Goal: Information Seeking & Learning: Check status

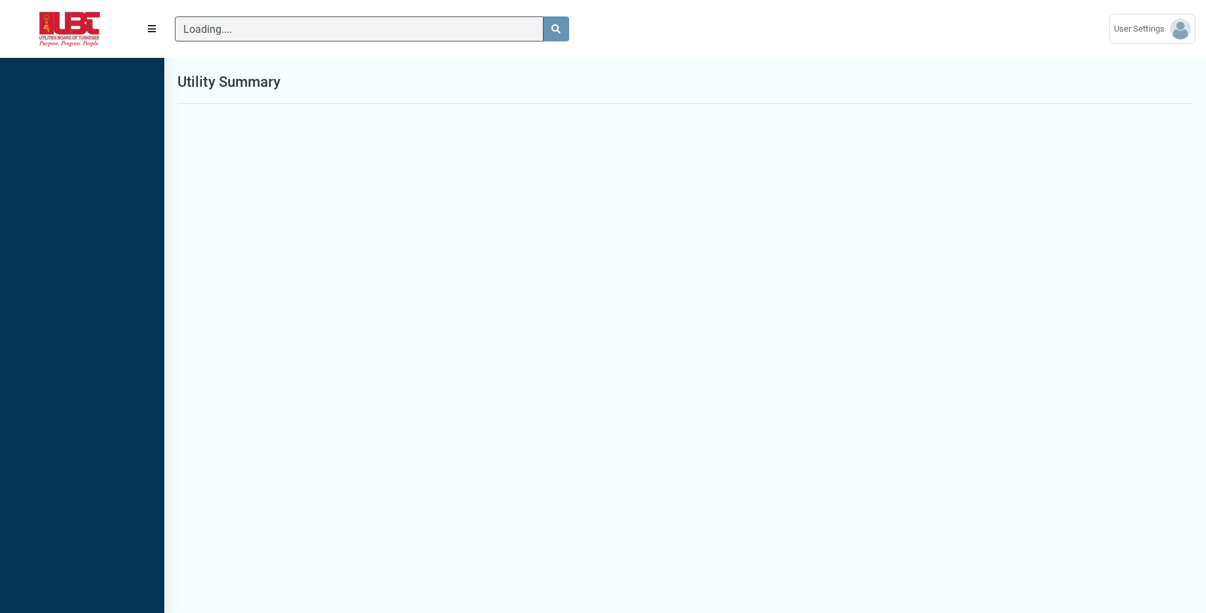
scroll to position [6, 1]
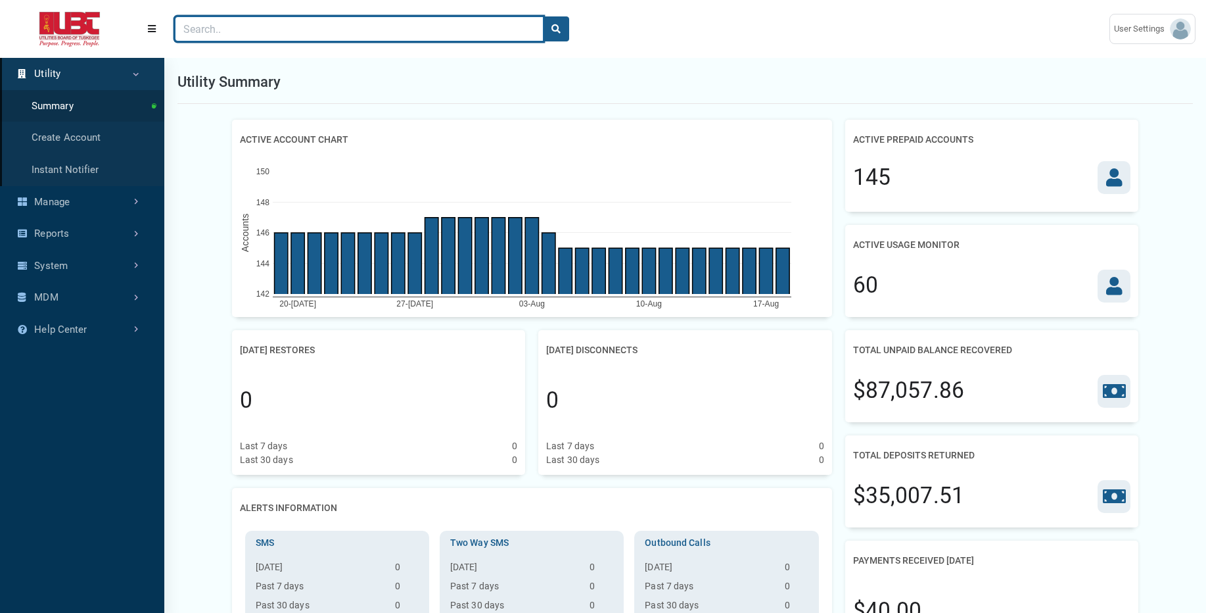
click at [433, 22] on input "Search" at bounding box center [359, 28] width 369 height 25
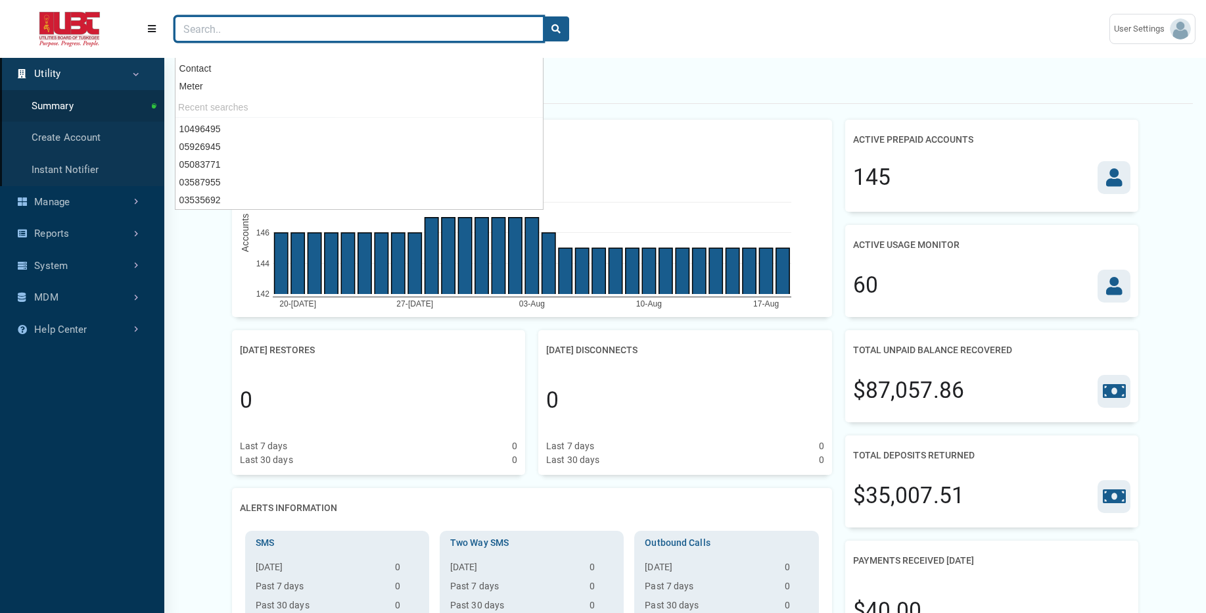
paste input "02491506"
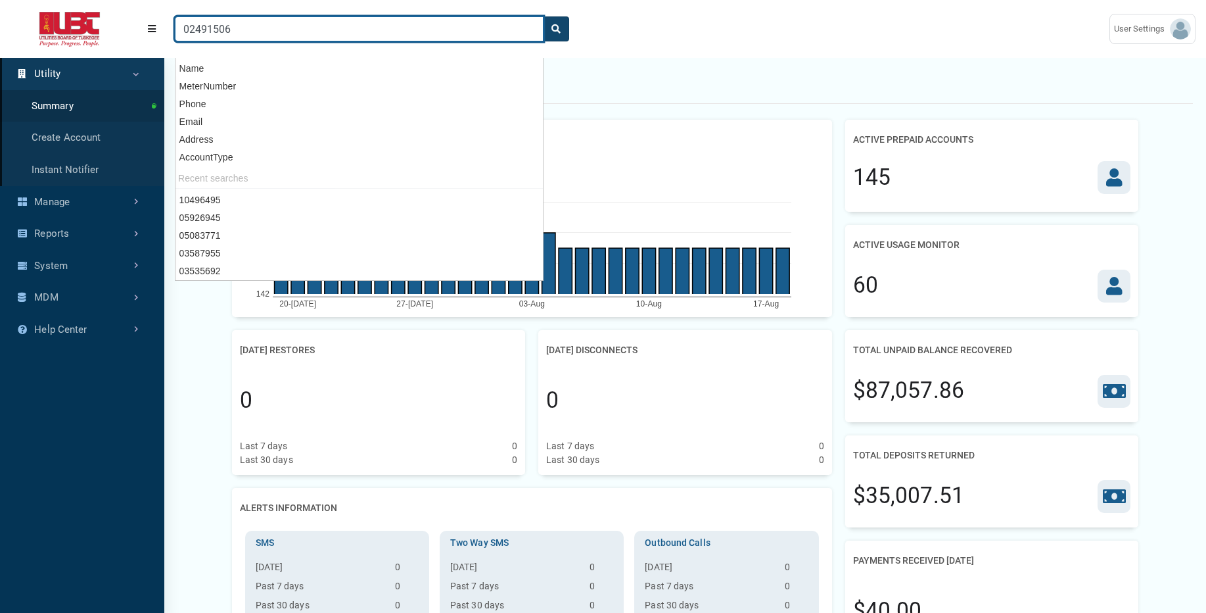
type input "02491506"
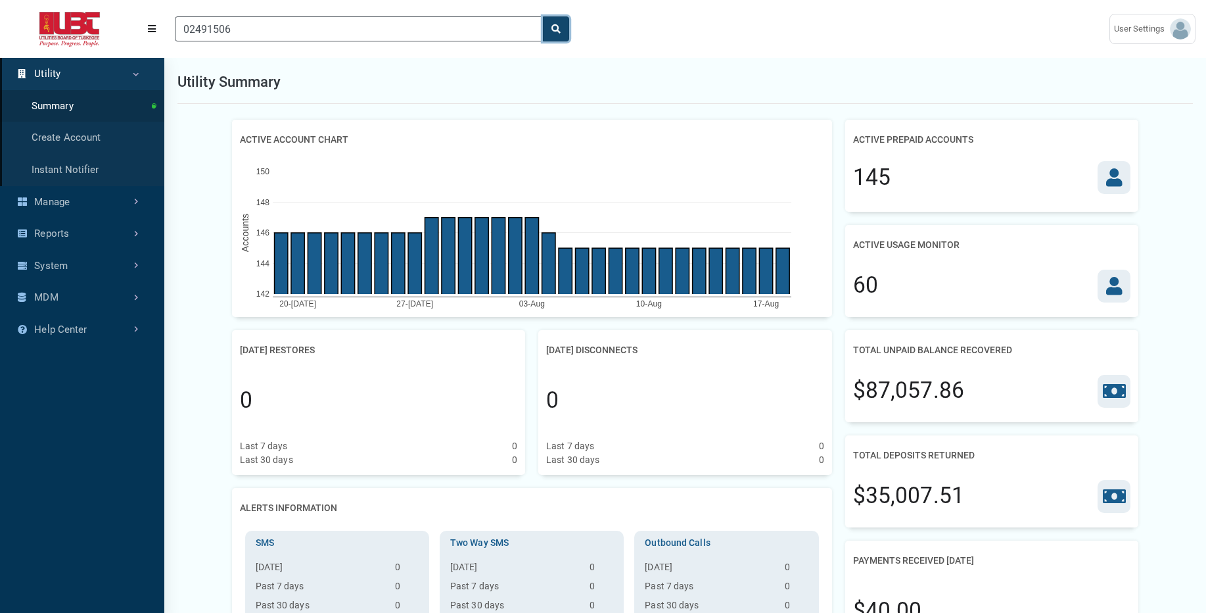
click at [563, 31] on button "search" at bounding box center [556, 28] width 26 height 25
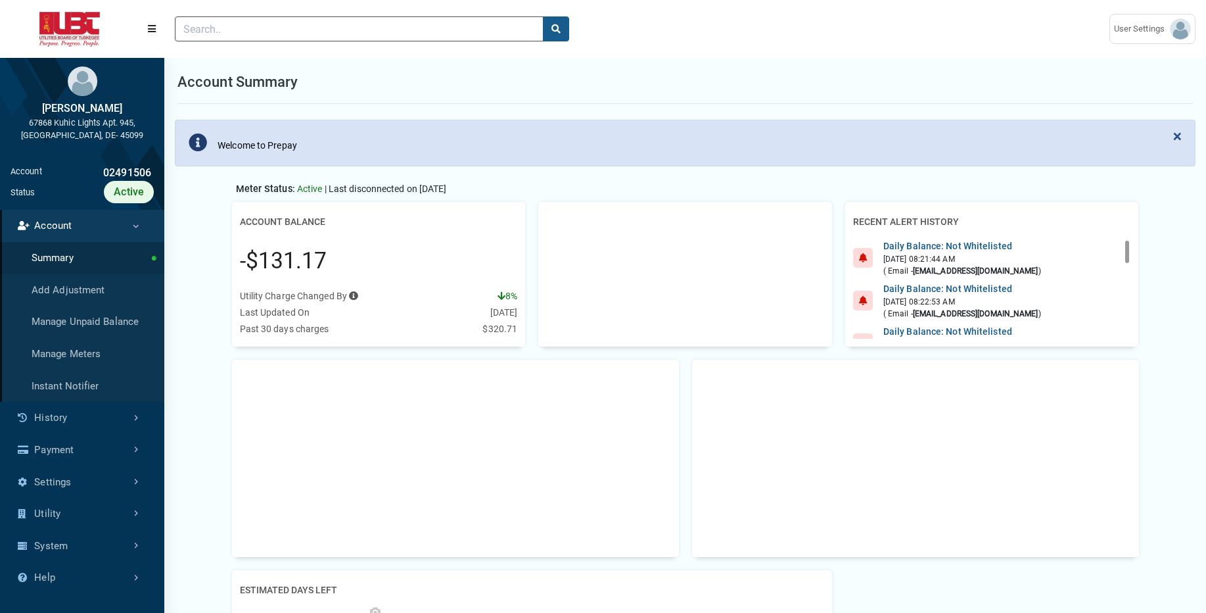
scroll to position [6, 1]
click at [82, 426] on link "History" at bounding box center [82, 418] width 164 height 32
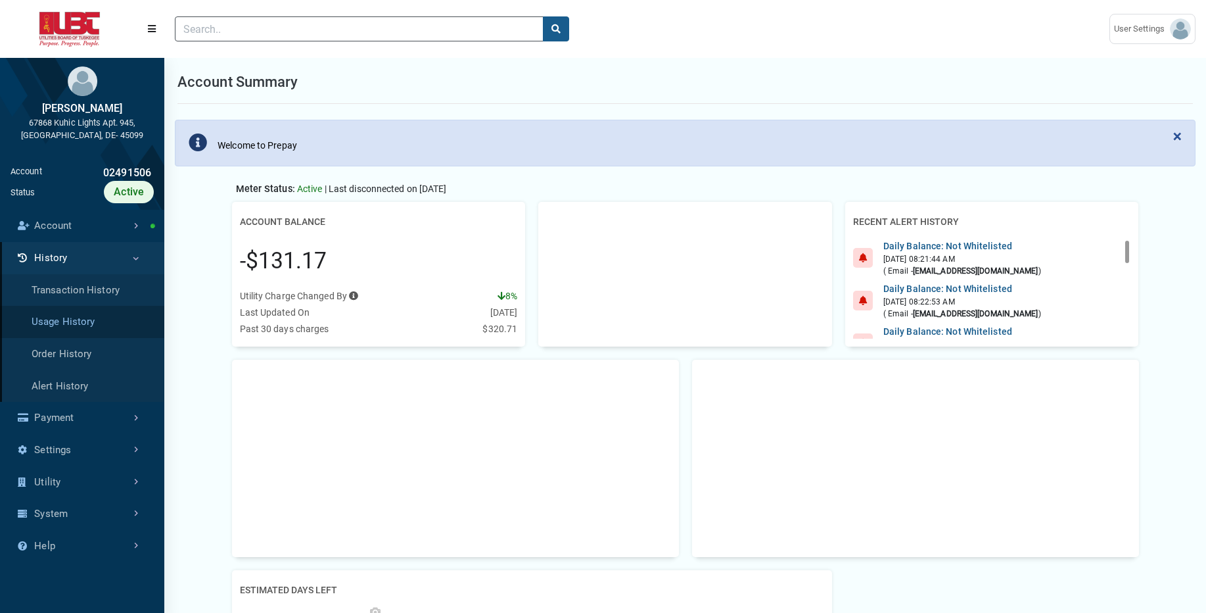
click at [104, 315] on link "Usage History" at bounding box center [82, 322] width 164 height 32
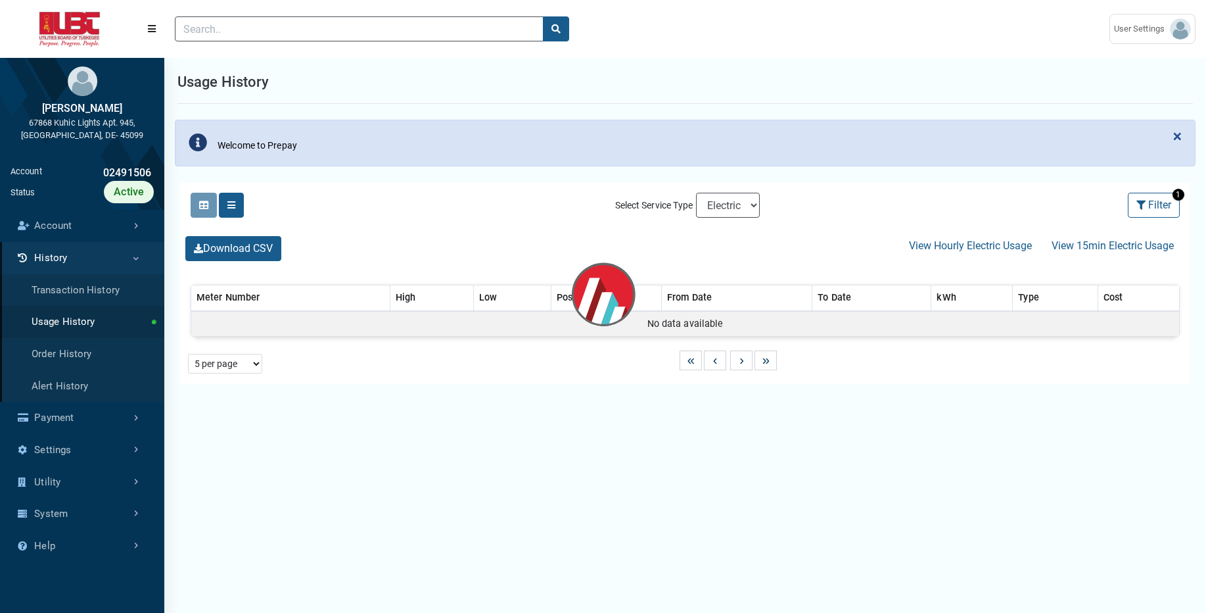
select select "25 per page"
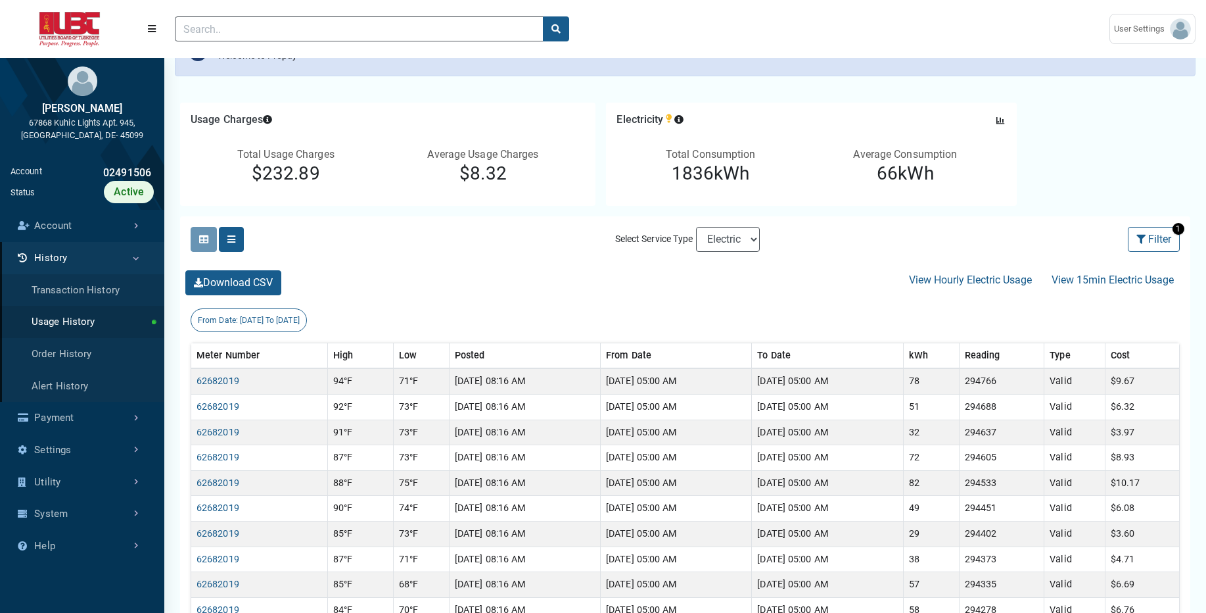
scroll to position [93, 0]
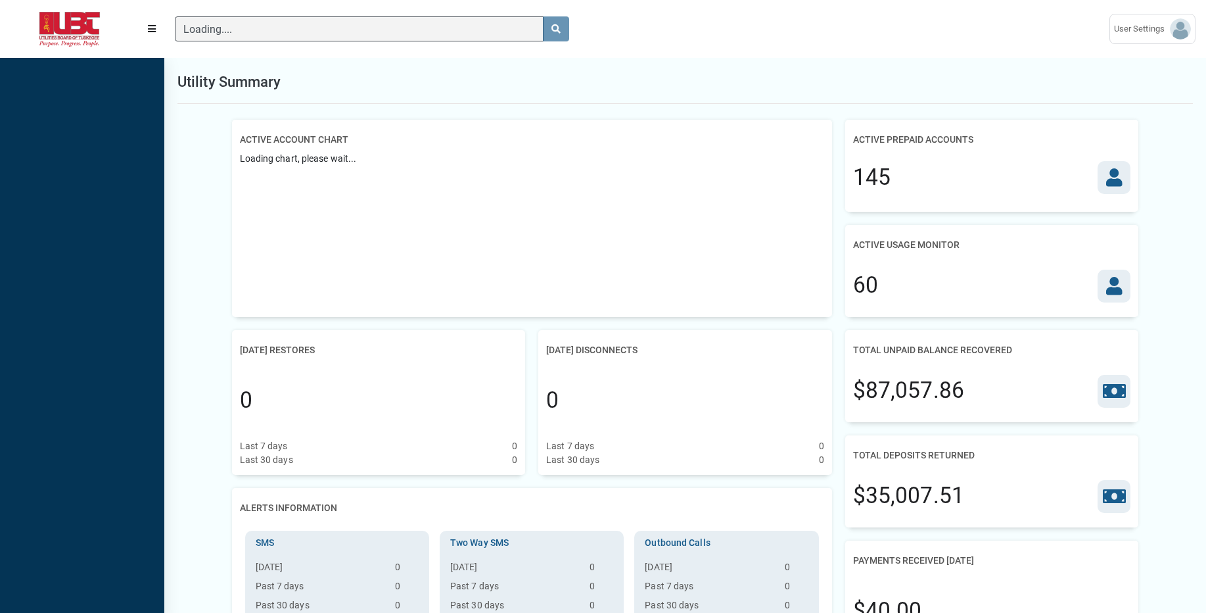
scroll to position [6, 1]
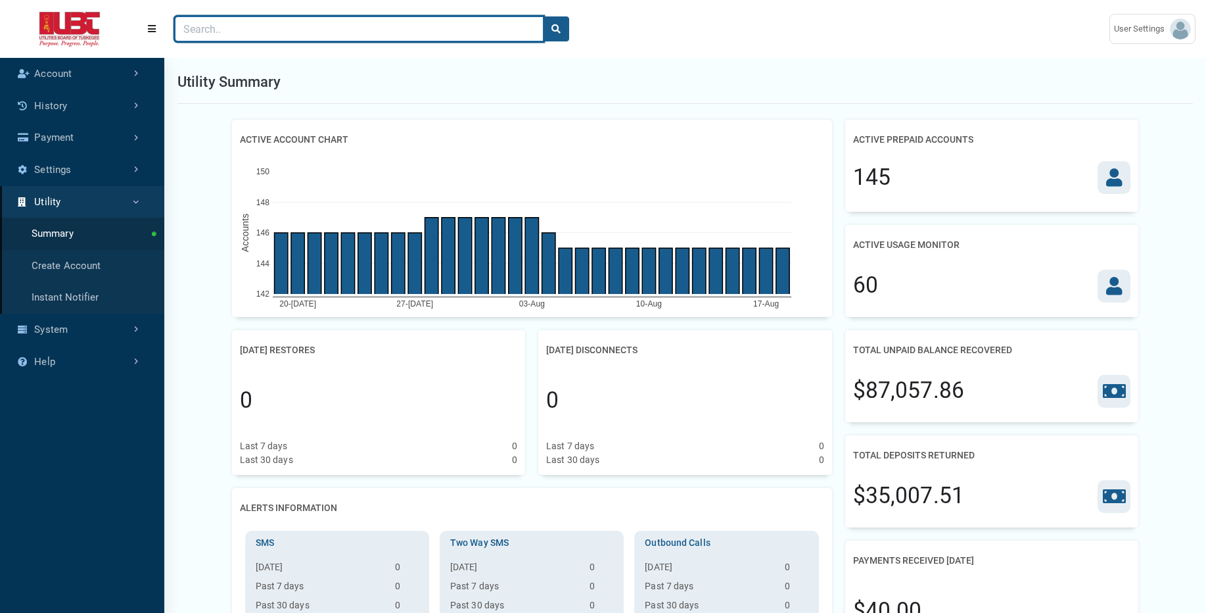
click at [454, 16] on input "Search" at bounding box center [359, 28] width 369 height 25
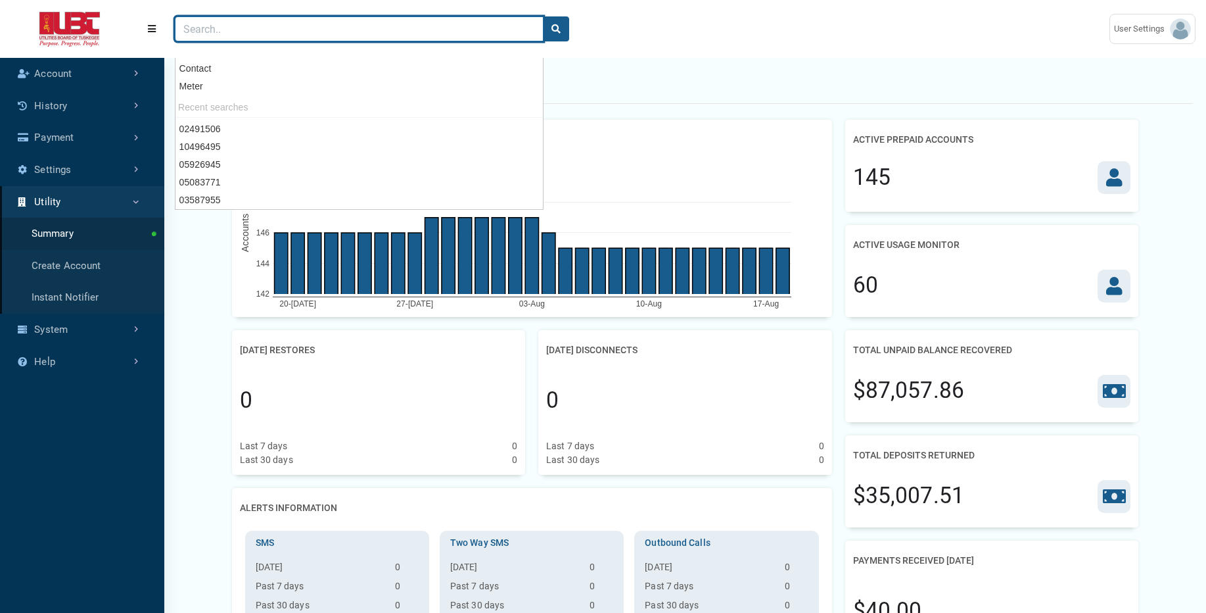
paste input "03535692"
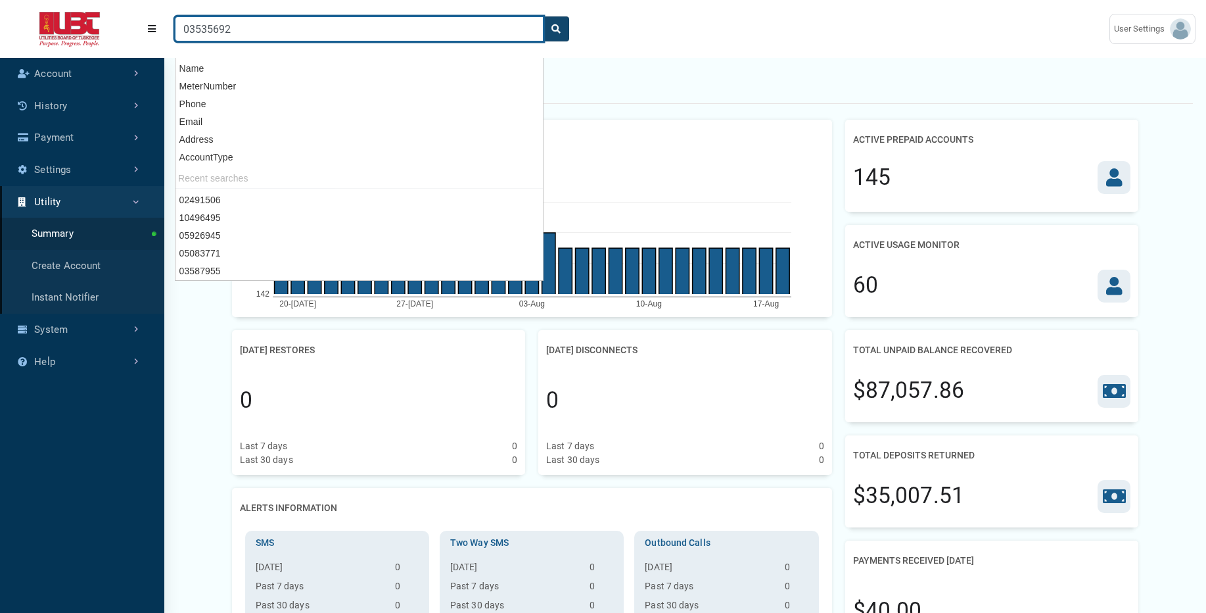
type input "03535692"
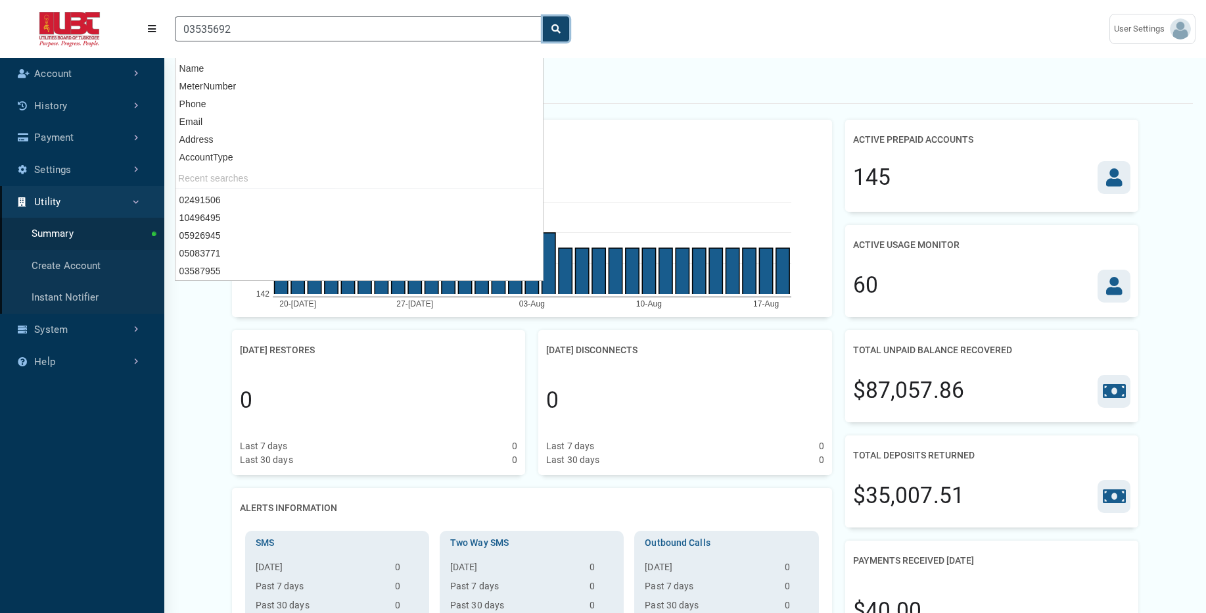
click at [565, 35] on button "search" at bounding box center [556, 28] width 26 height 25
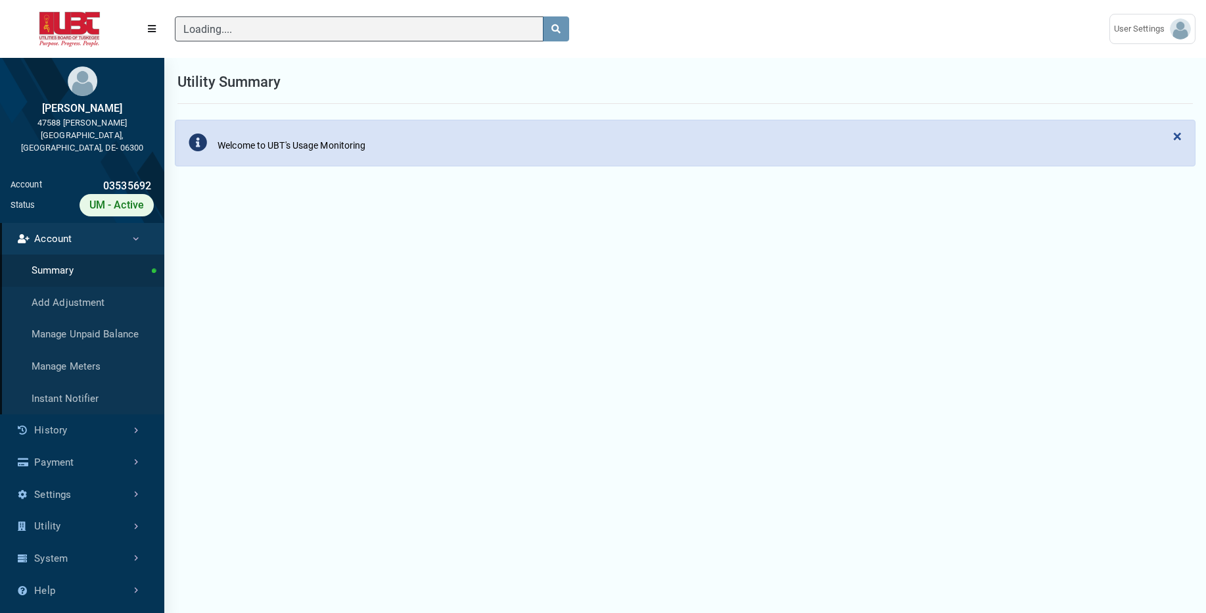
scroll to position [3, 1]
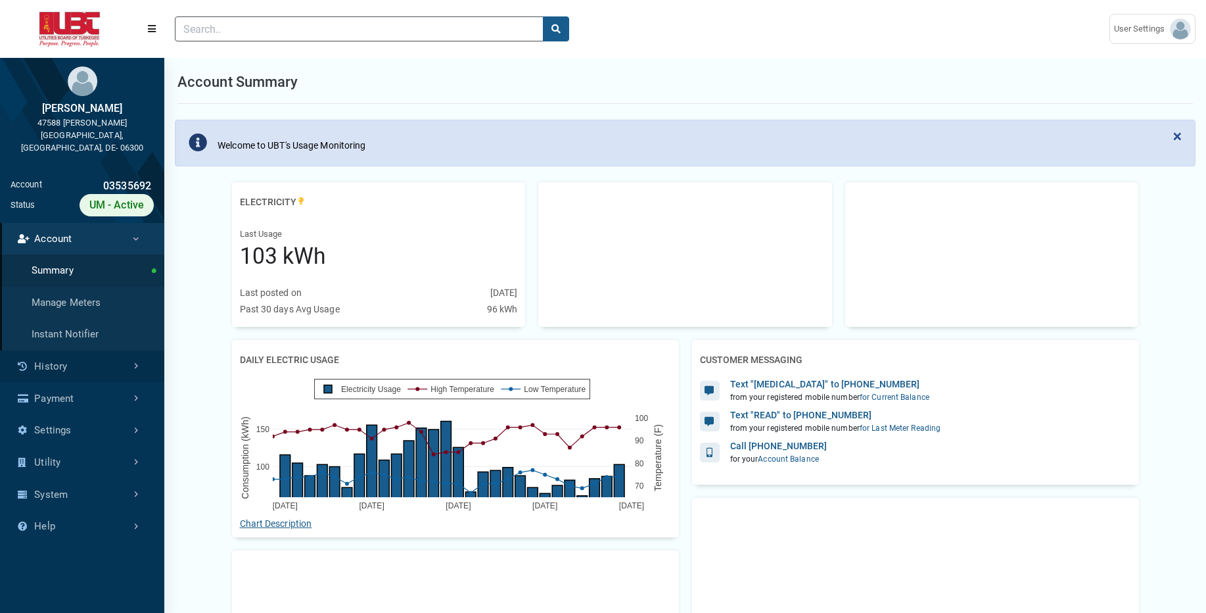
click at [100, 355] on link "History" at bounding box center [82, 366] width 164 height 32
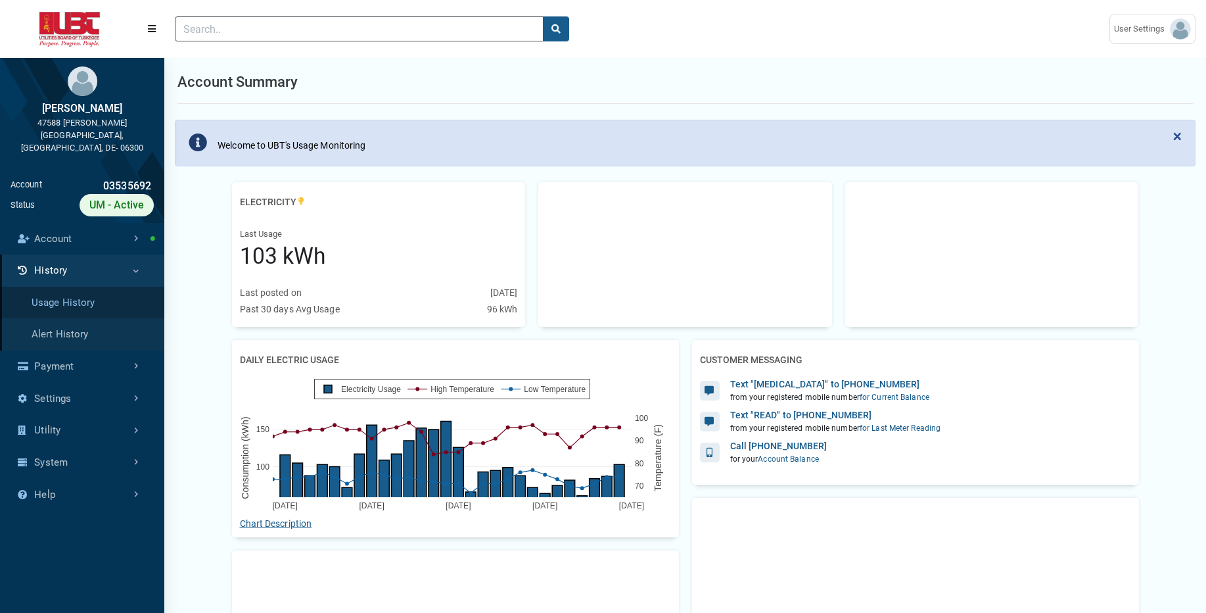
click at [128, 294] on link "Usage History" at bounding box center [82, 303] width 164 height 32
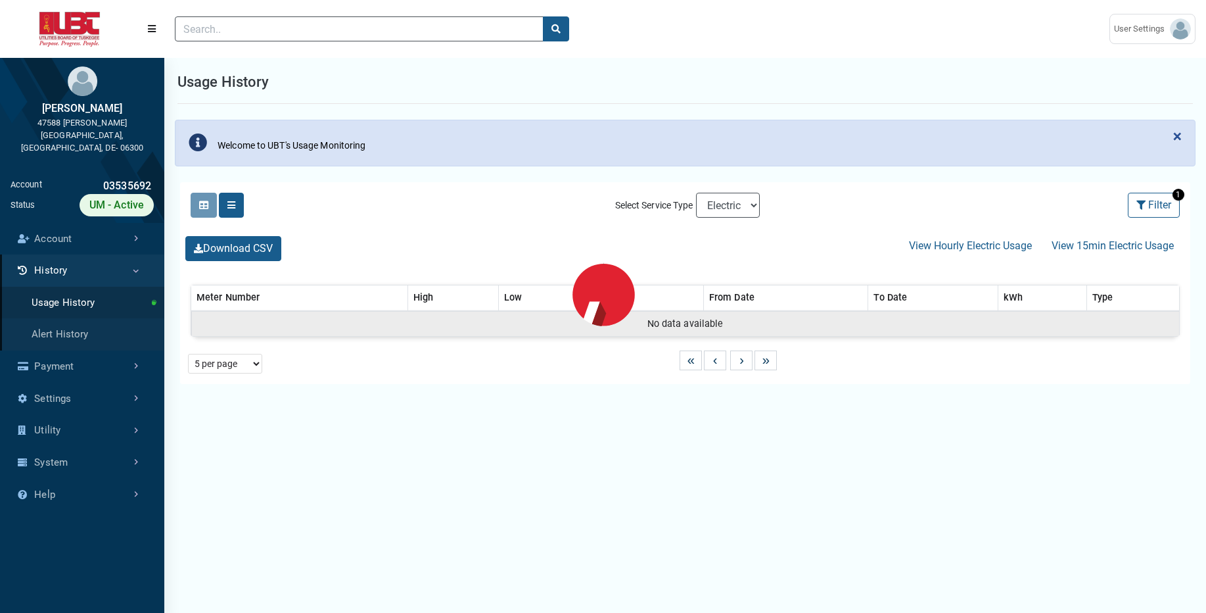
select select "25 per page"
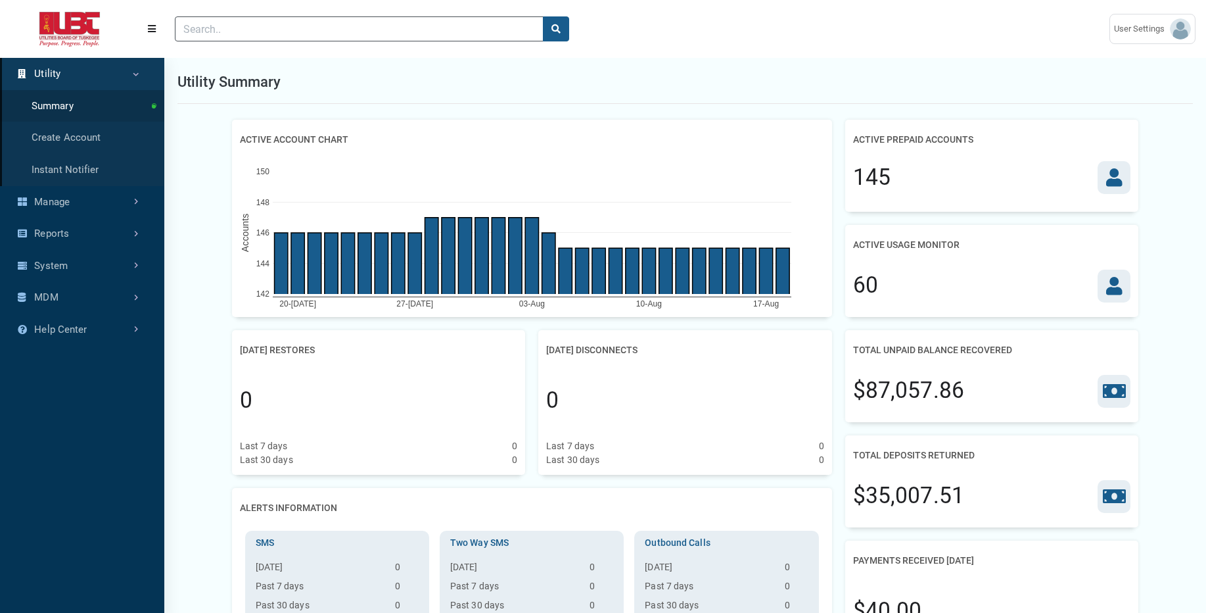
scroll to position [6, 1]
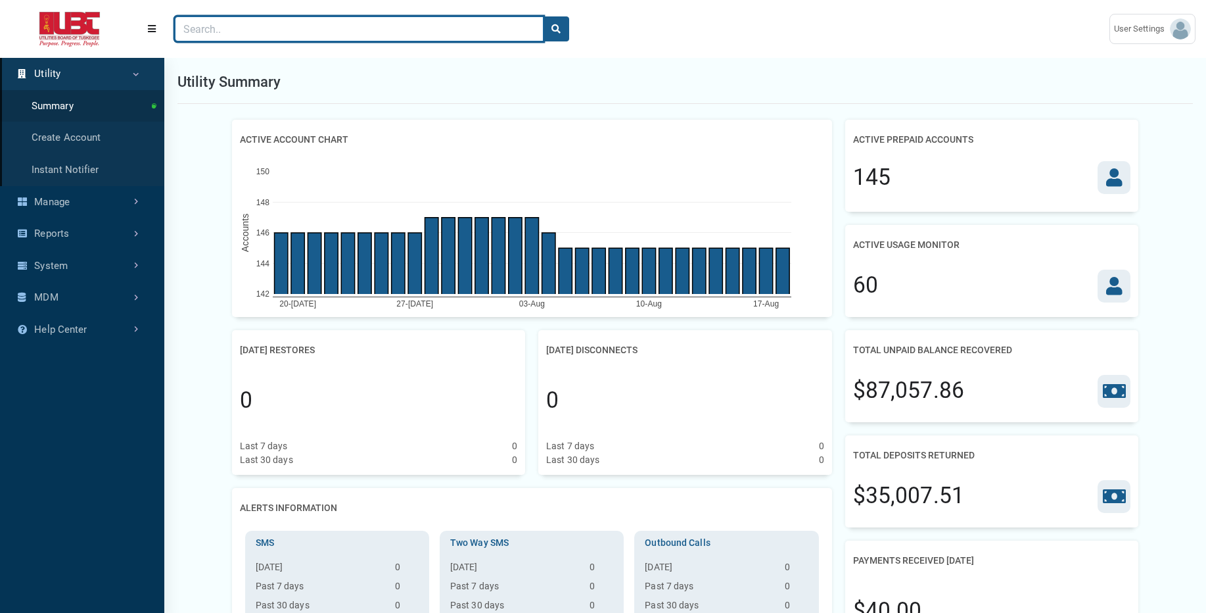
click at [535, 23] on input "Search" at bounding box center [359, 28] width 369 height 25
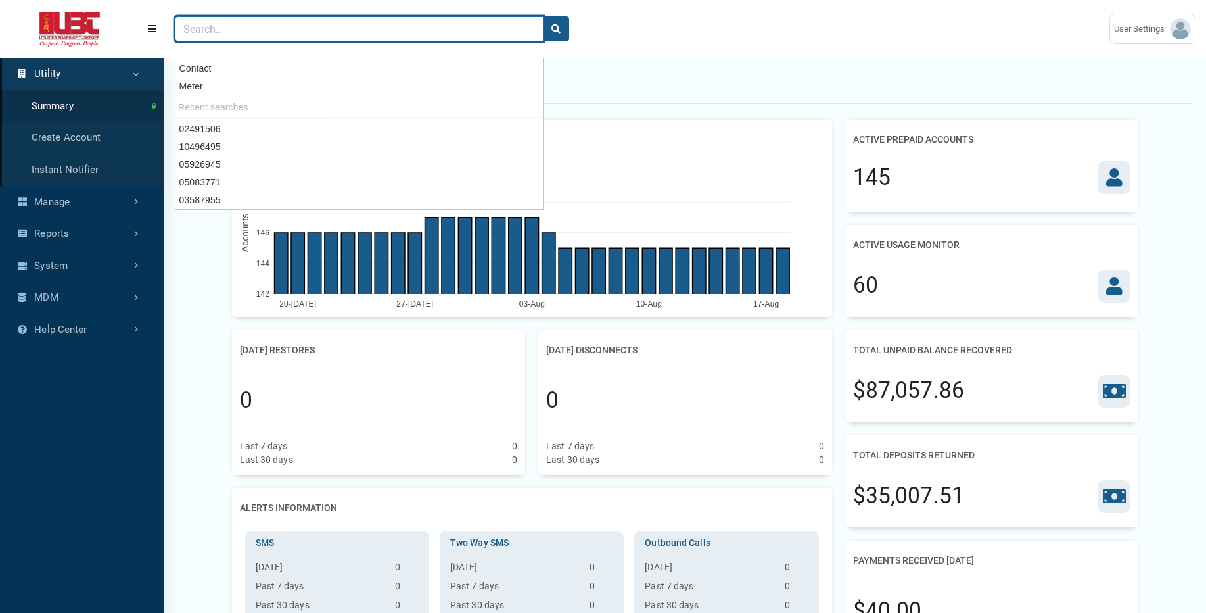
paste input "03587955"
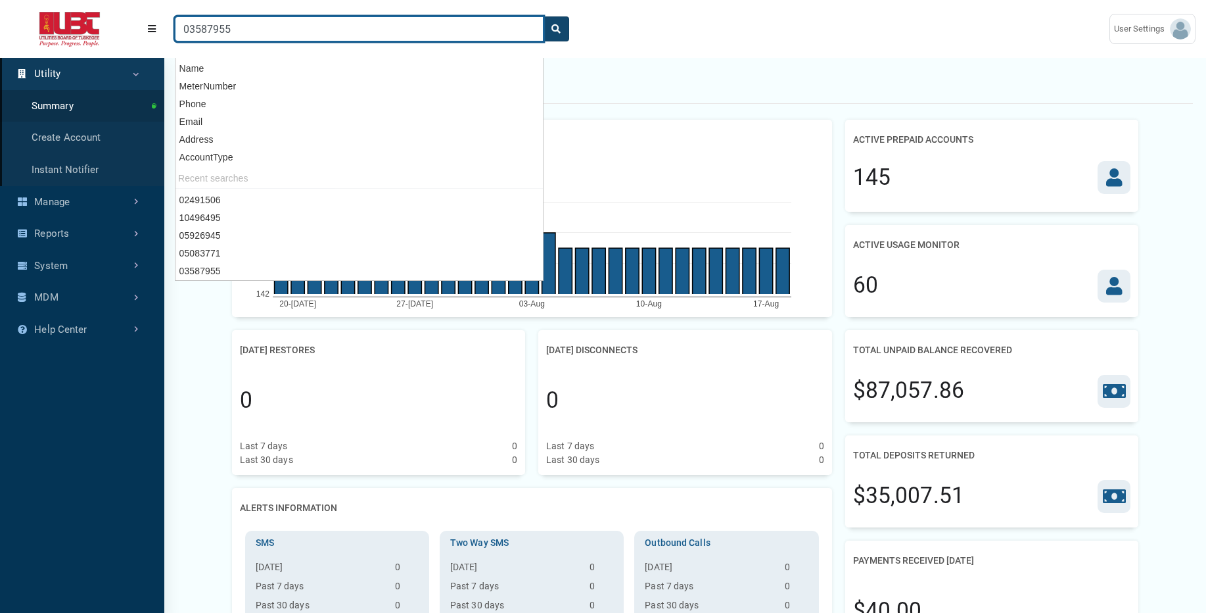
type input "03587955"
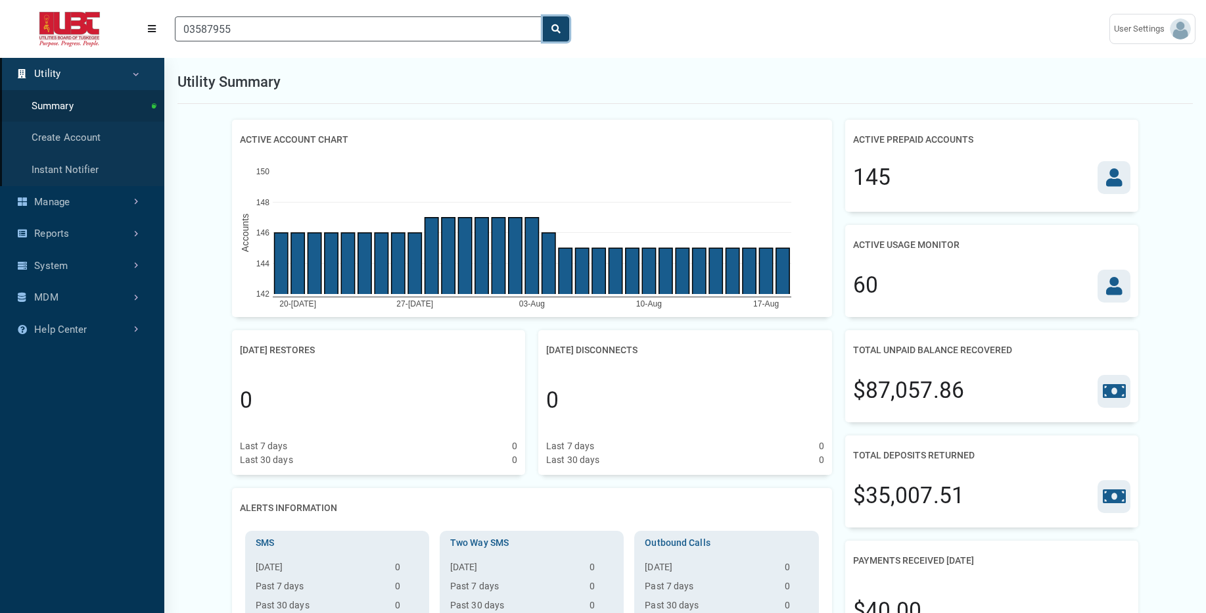
click at [557, 36] on button "search" at bounding box center [556, 28] width 26 height 25
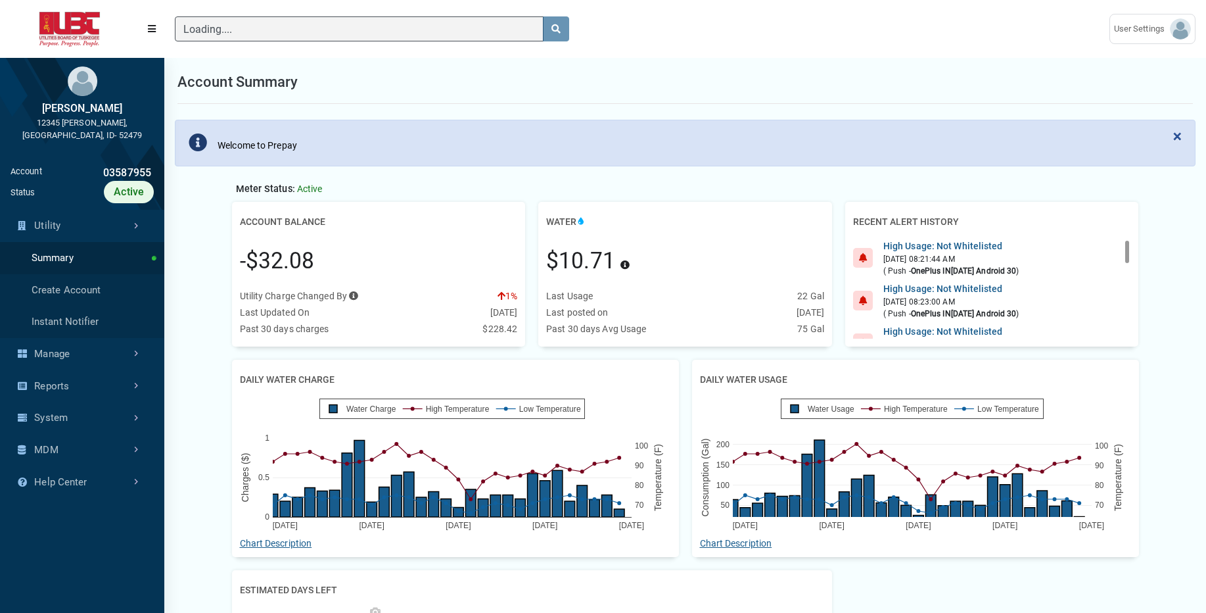
scroll to position [6, 1]
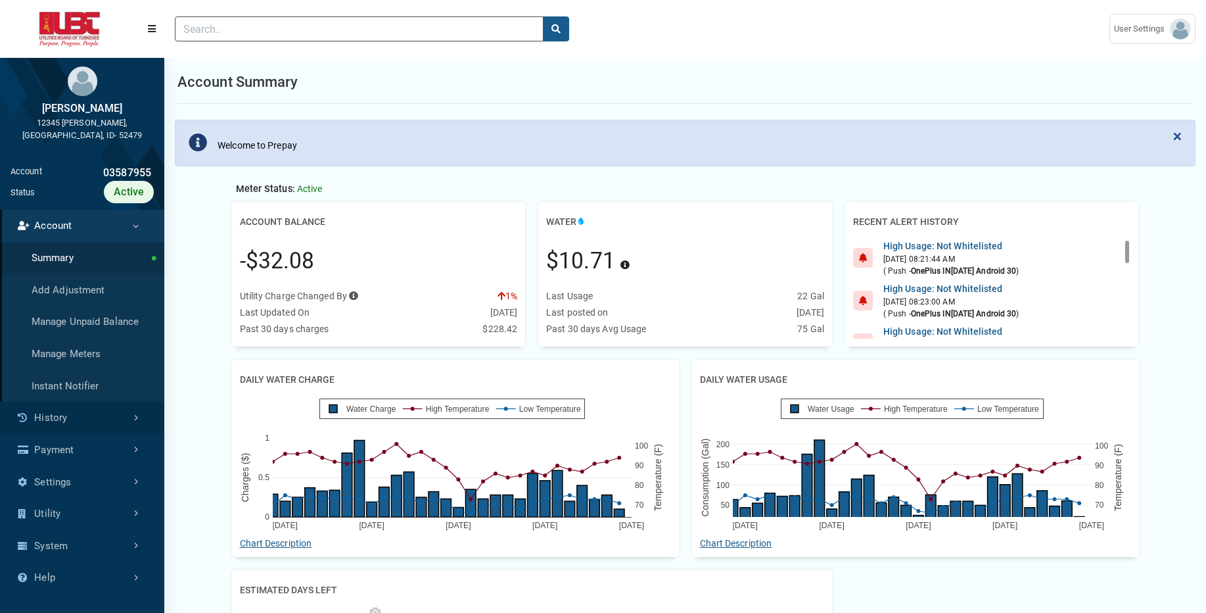
click at [97, 409] on link "History" at bounding box center [82, 418] width 164 height 32
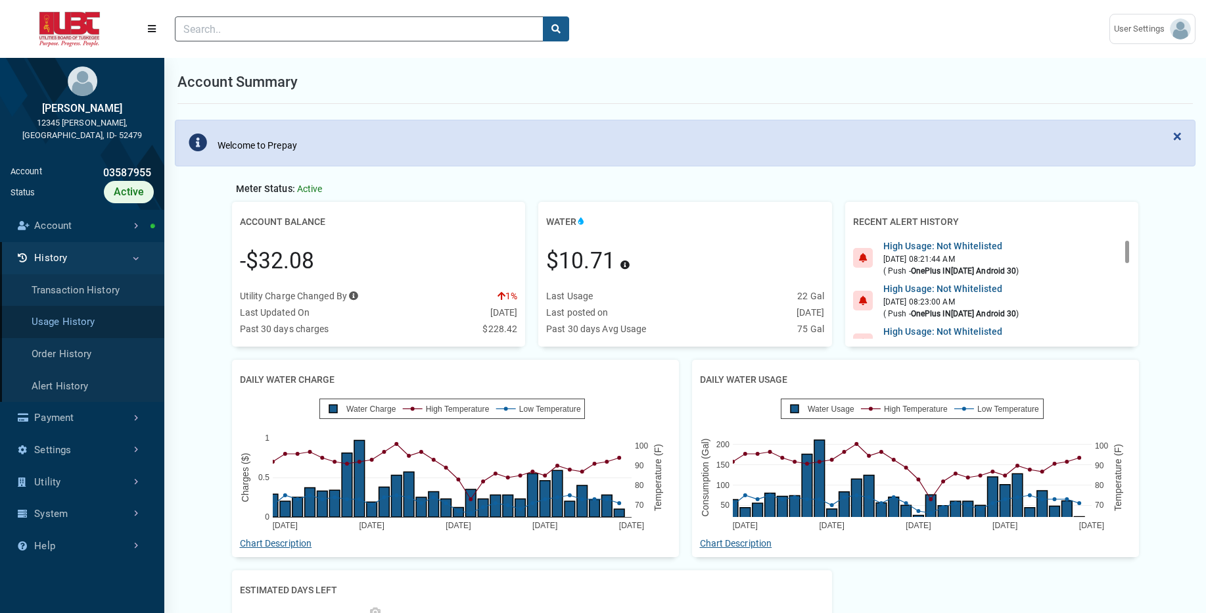
click at [88, 306] on link "Usage History" at bounding box center [82, 322] width 164 height 32
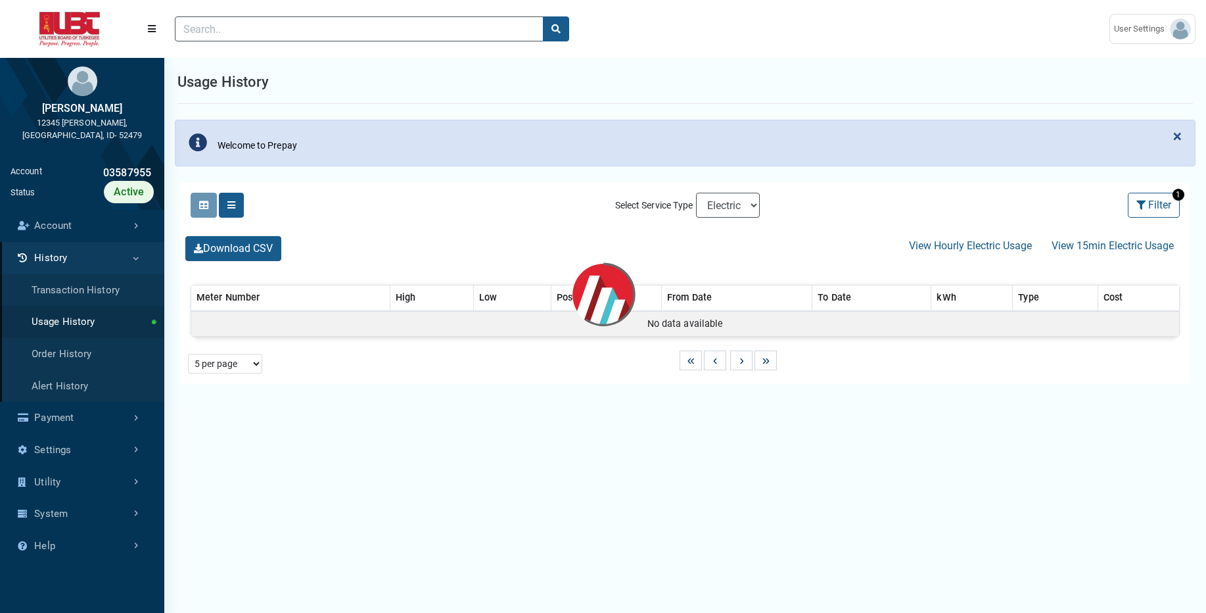
select select "25 per page"
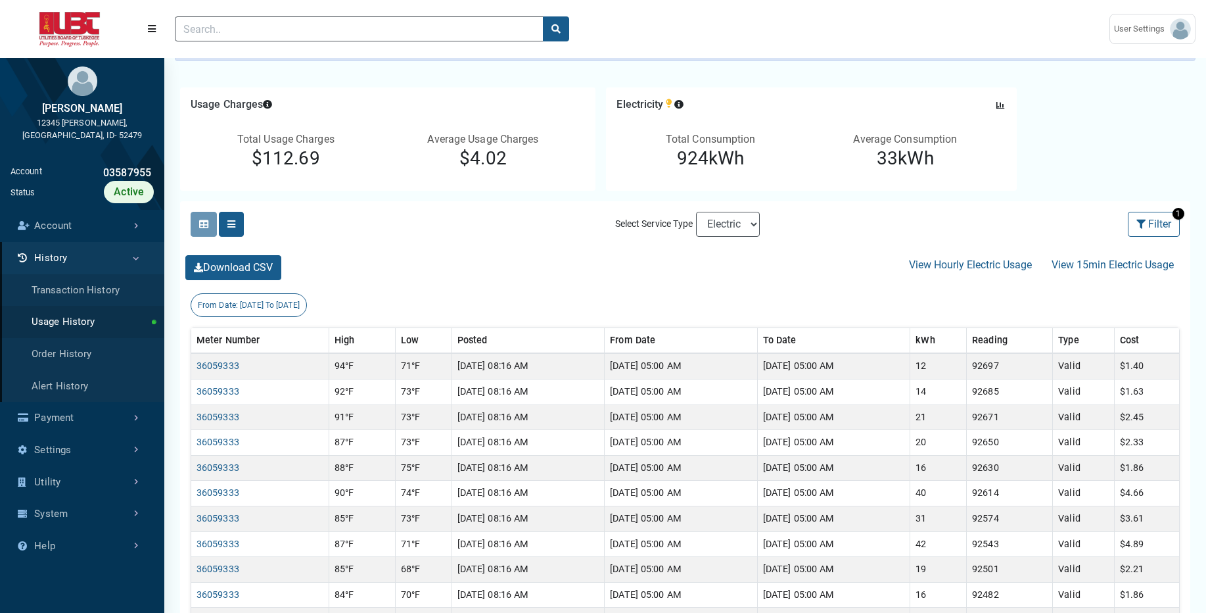
scroll to position [108, 0]
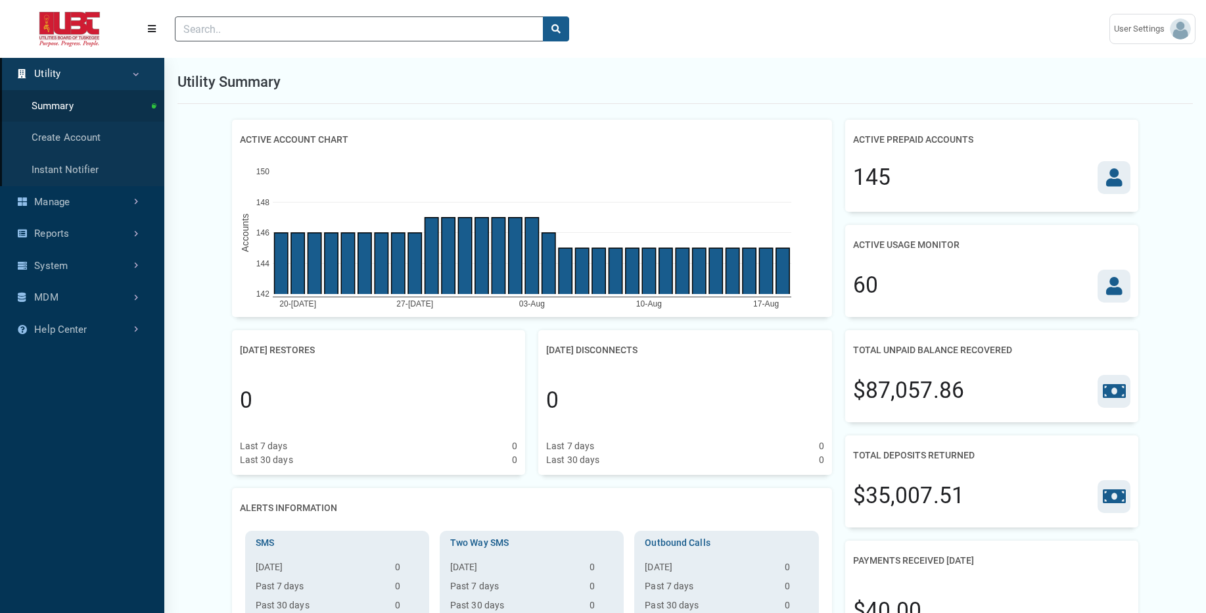
scroll to position [6, 1]
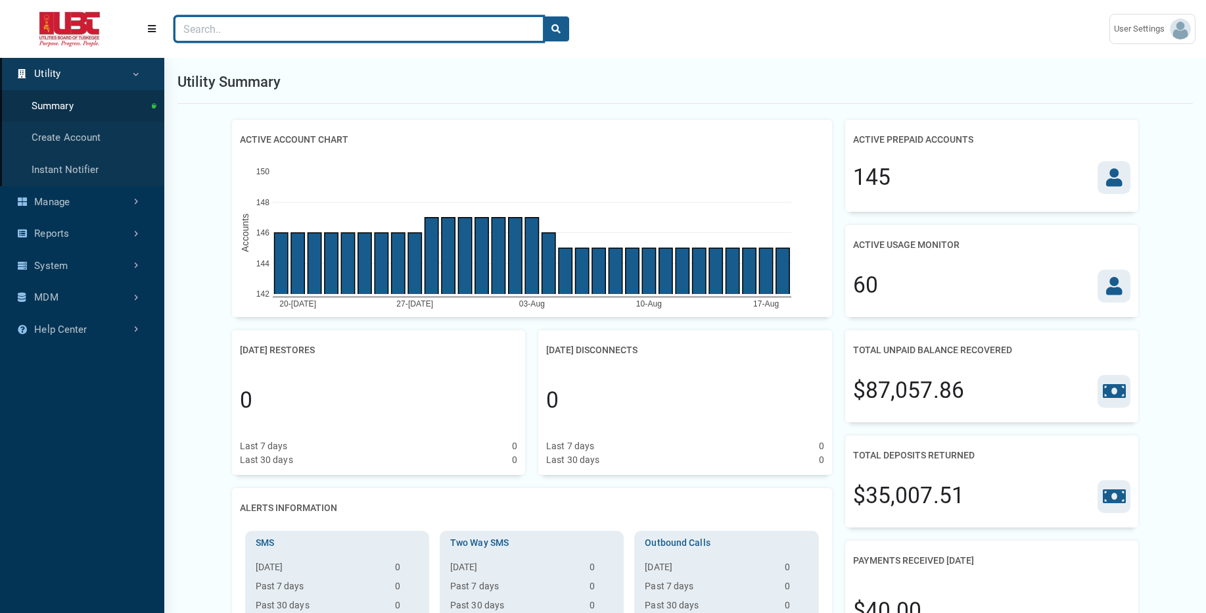
click at [462, 37] on input "Search" at bounding box center [359, 28] width 369 height 25
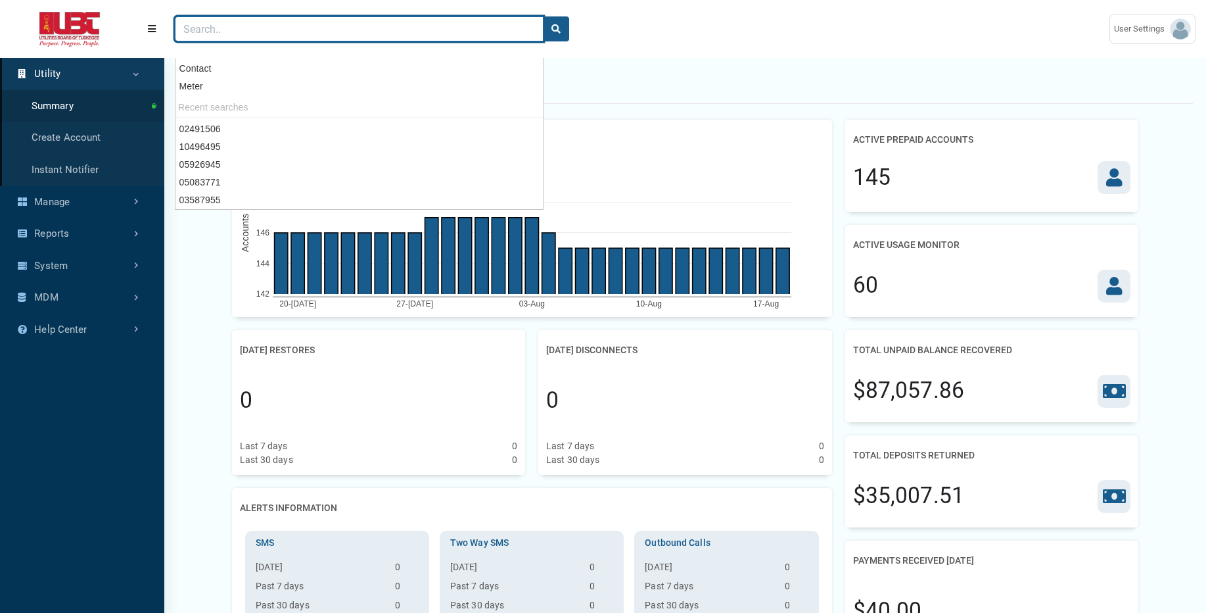
paste input "05083771"
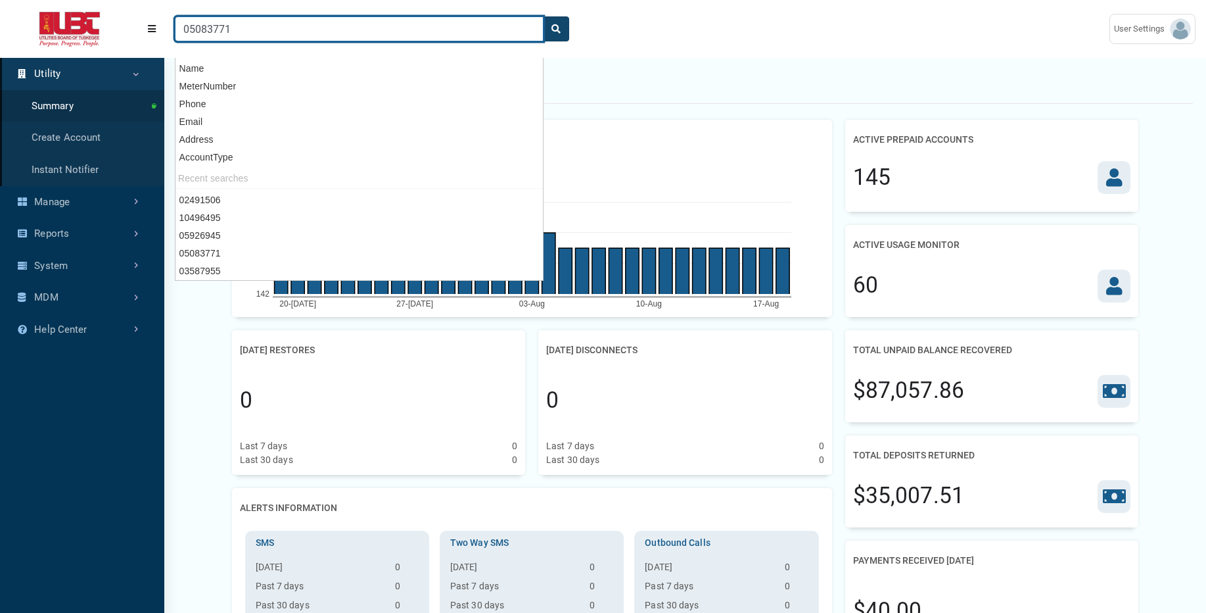
type input "05083771"
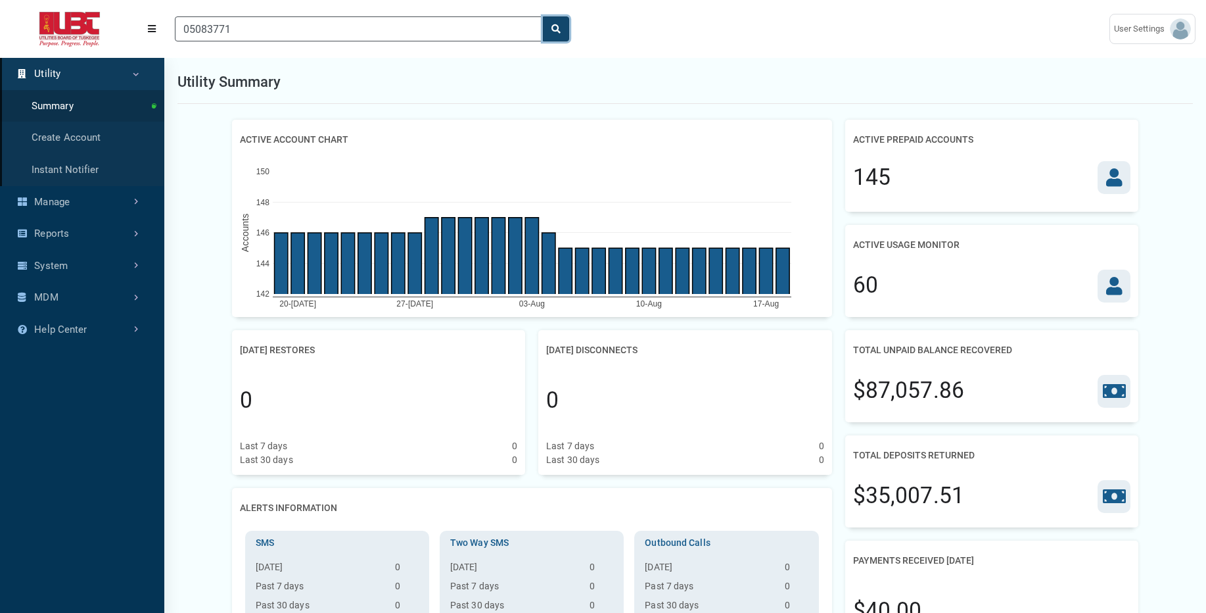
click at [562, 29] on button "search" at bounding box center [556, 28] width 26 height 25
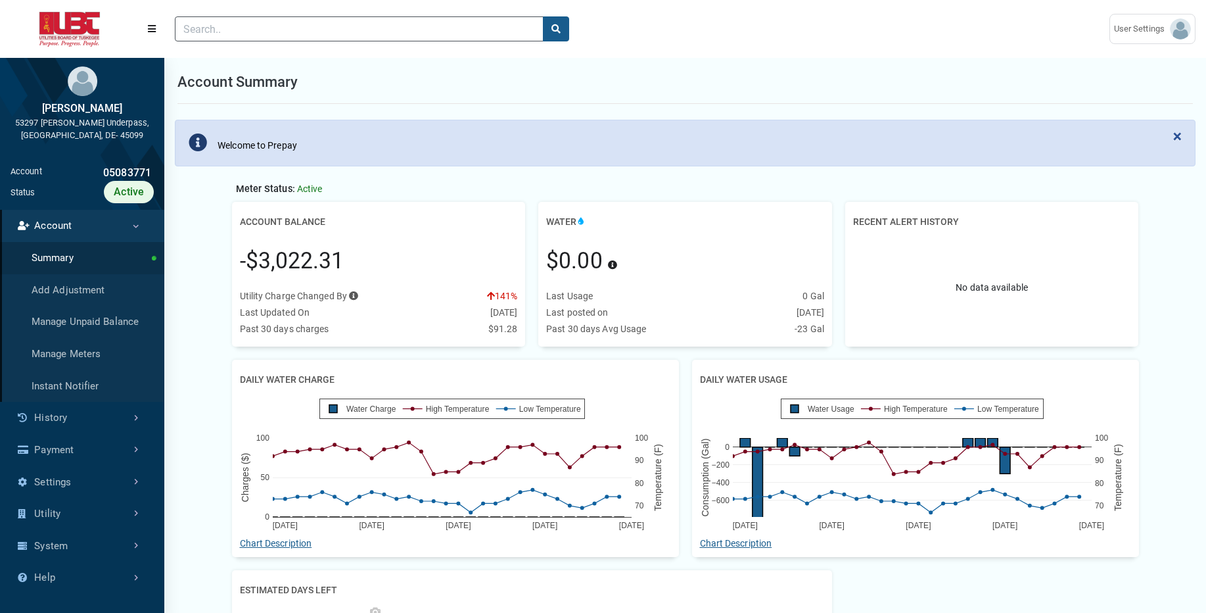
scroll to position [3, 1]
click at [69, 417] on link "History" at bounding box center [82, 418] width 164 height 32
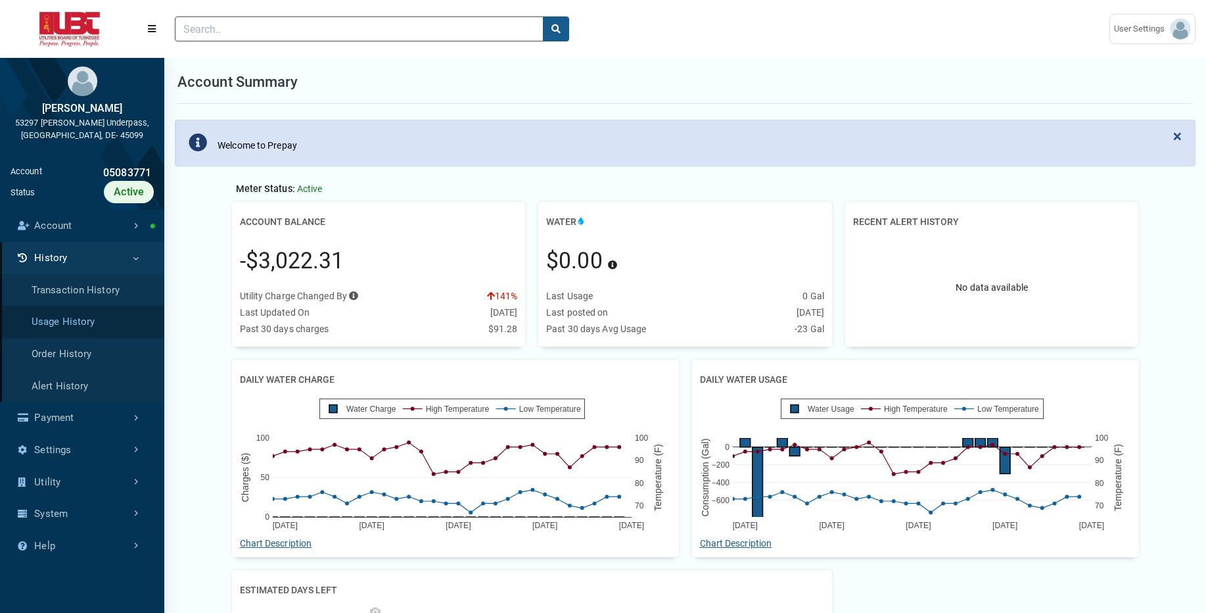
click at [103, 319] on link "Usage History" at bounding box center [82, 322] width 164 height 32
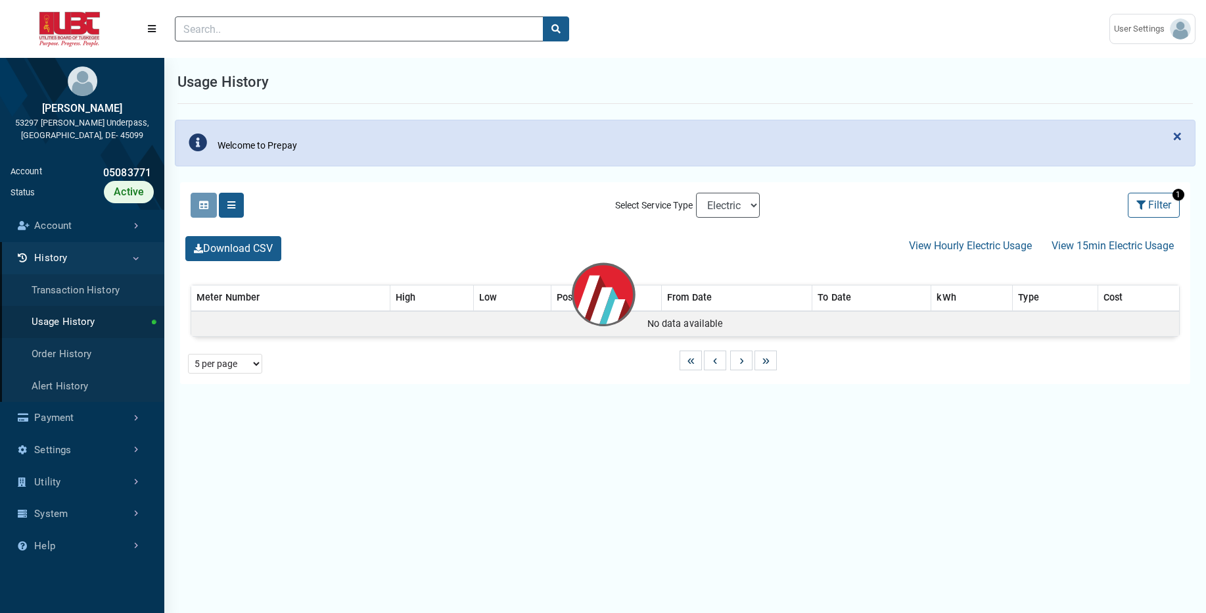
select select "25 per page"
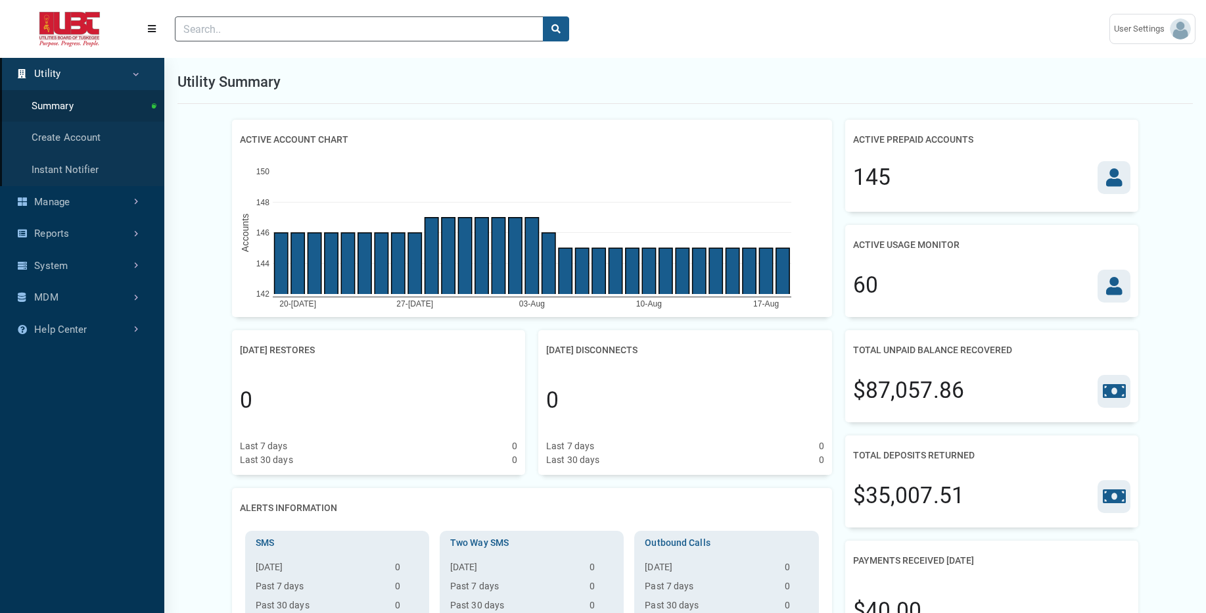
scroll to position [6, 1]
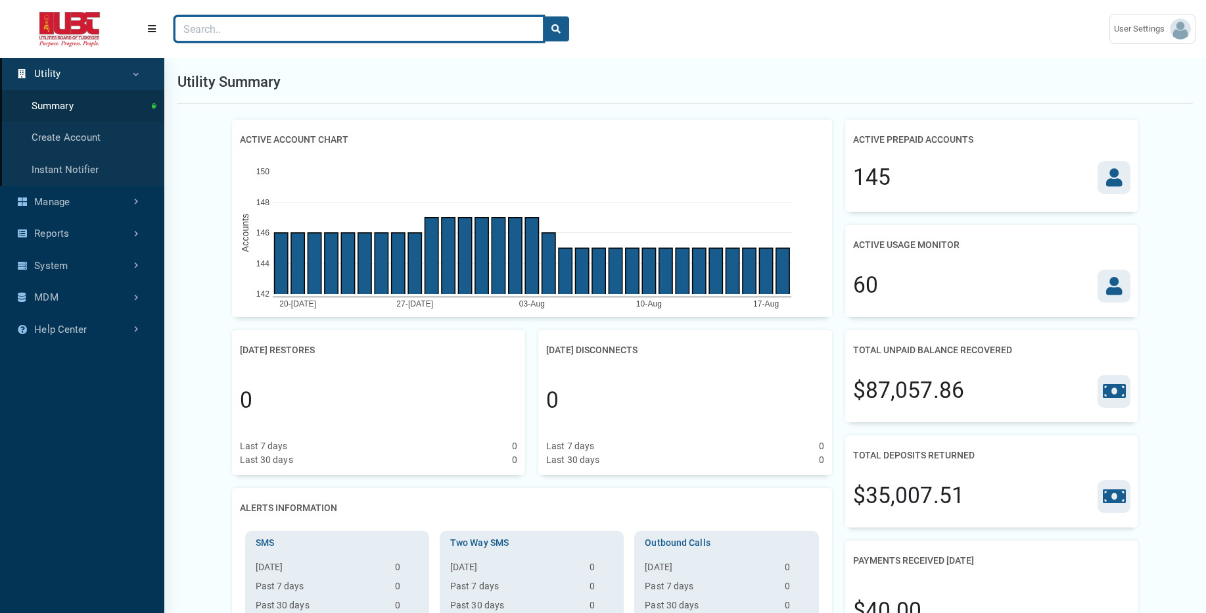
click at [465, 32] on input "Search" at bounding box center [359, 28] width 369 height 25
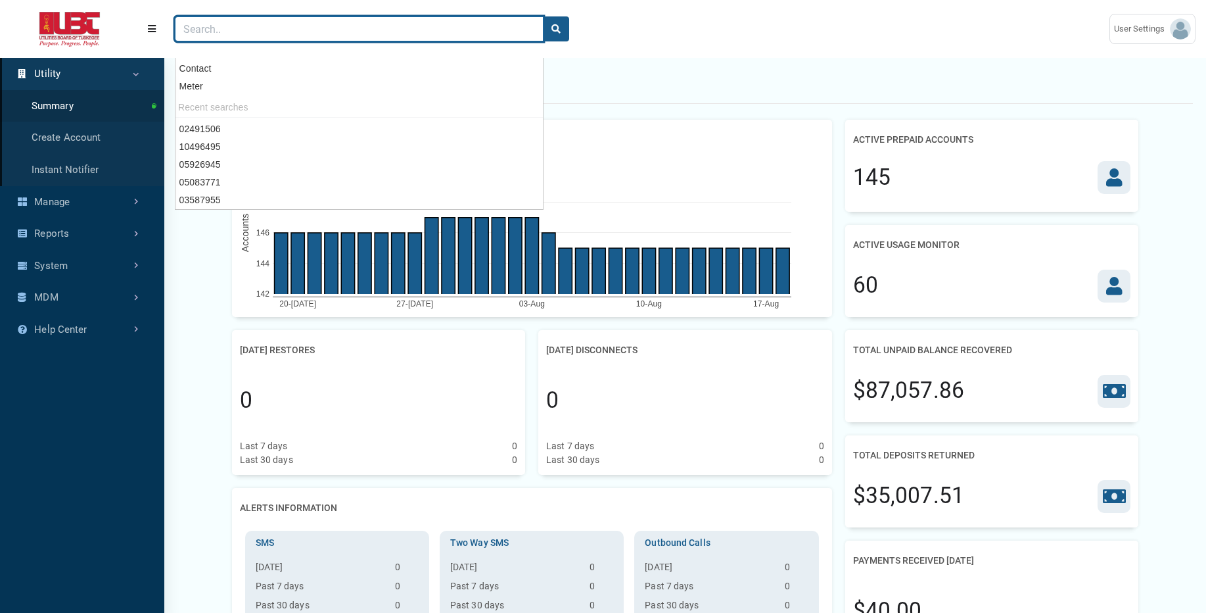
paste input "05926945"
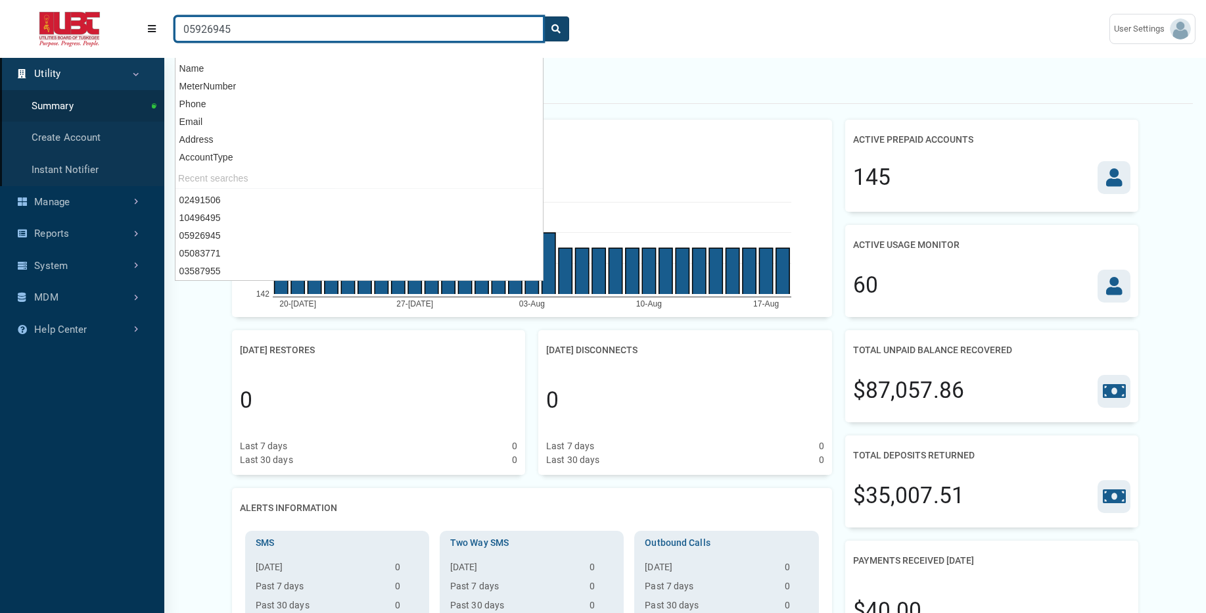
type input "05926945"
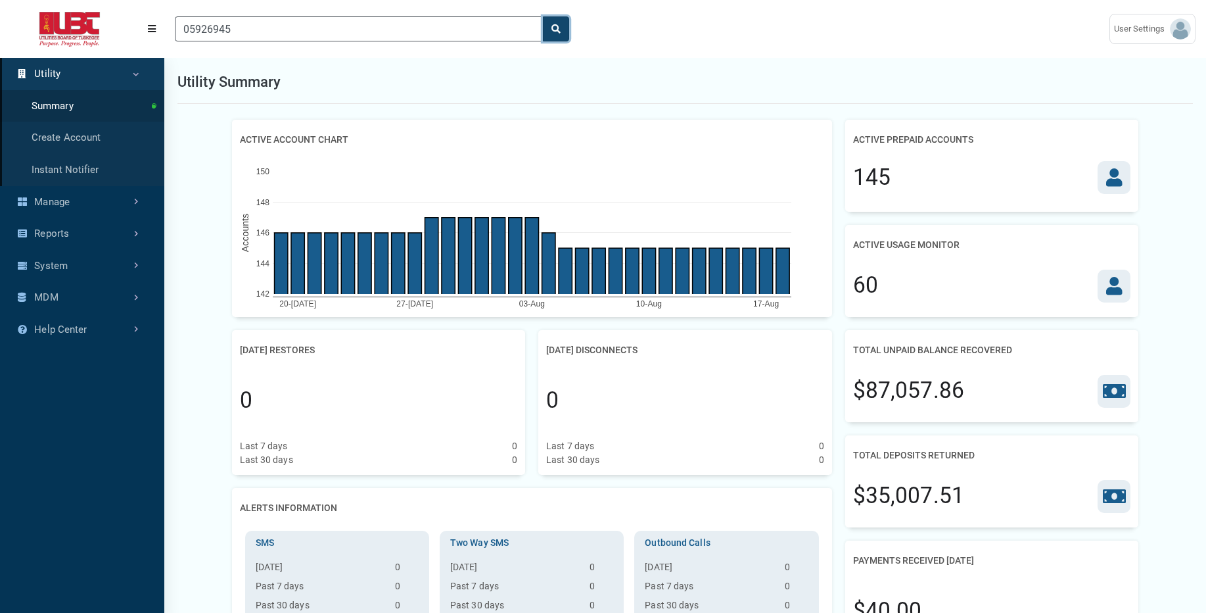
click at [561, 26] on button "search" at bounding box center [556, 28] width 26 height 25
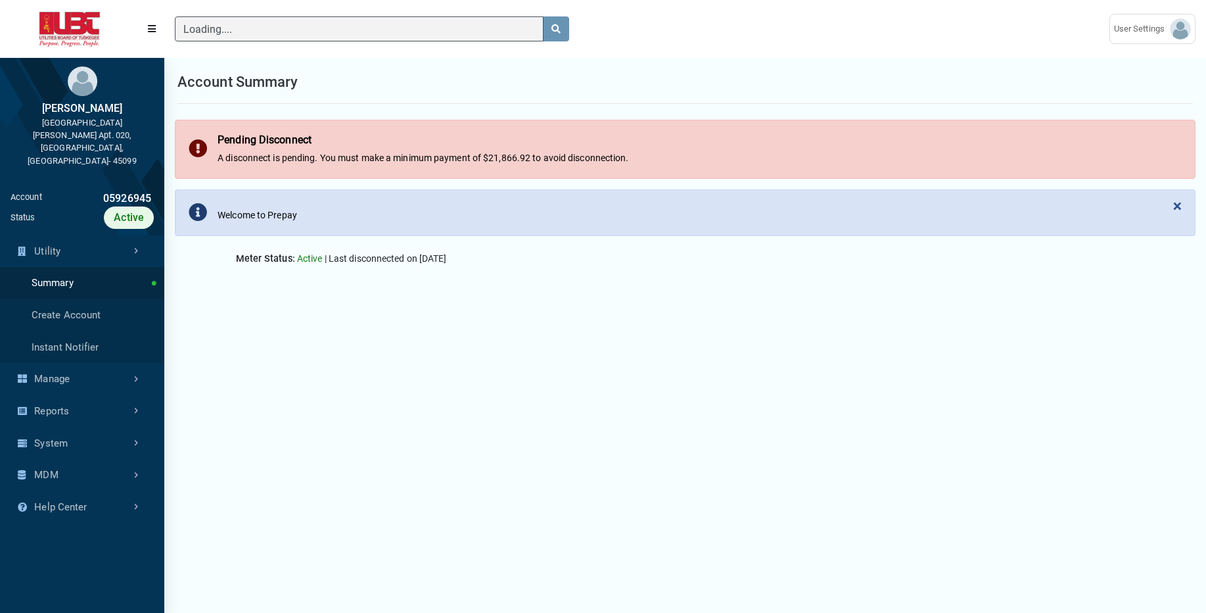
scroll to position [413, 164]
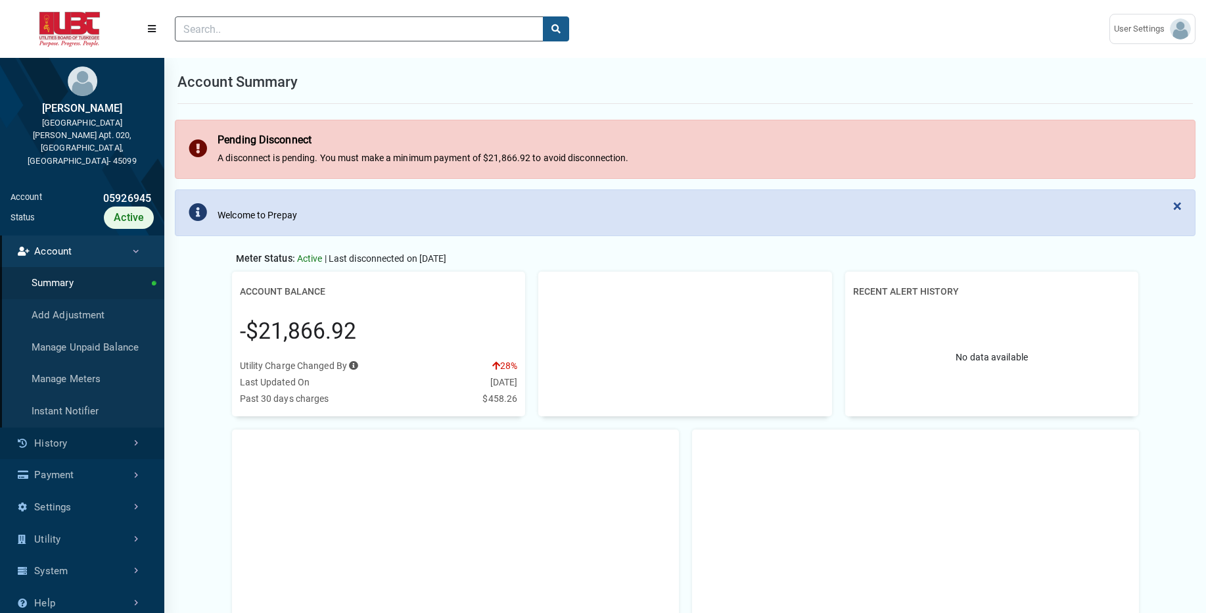
click at [70, 427] on link "History" at bounding box center [82, 443] width 164 height 32
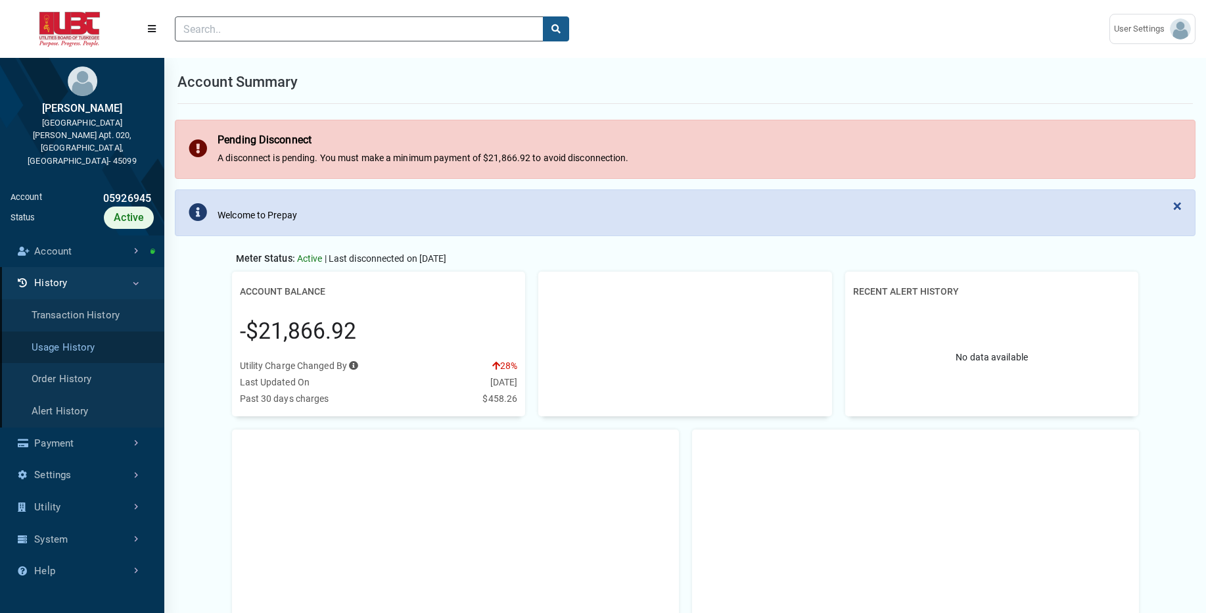
click at [88, 331] on link "Usage History" at bounding box center [82, 347] width 164 height 32
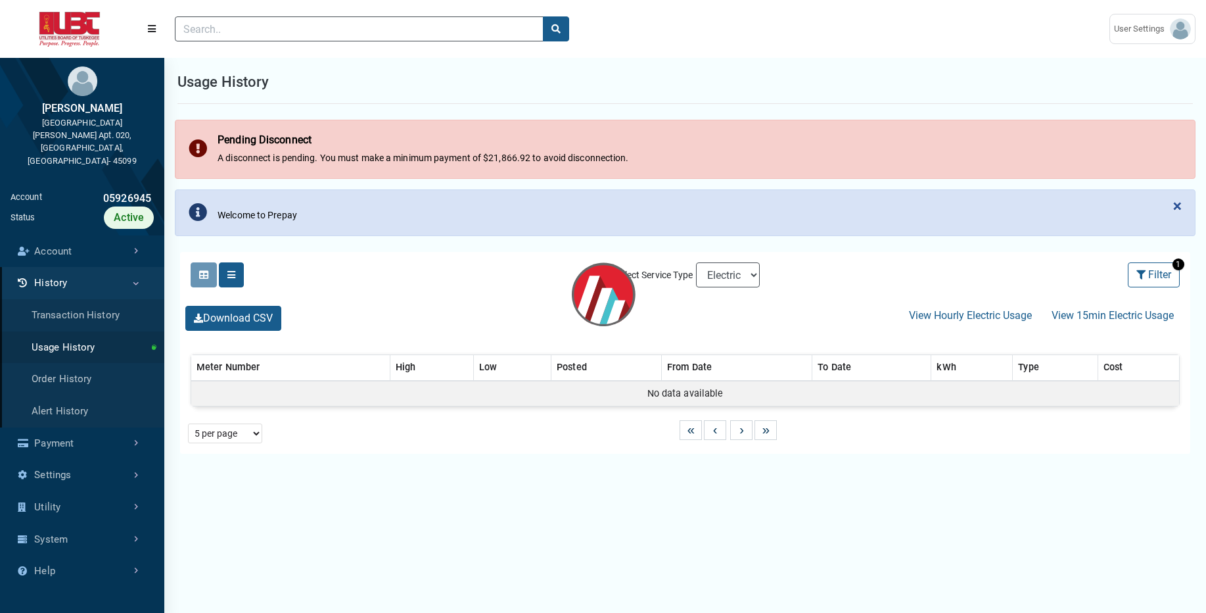
select select "25 per page"
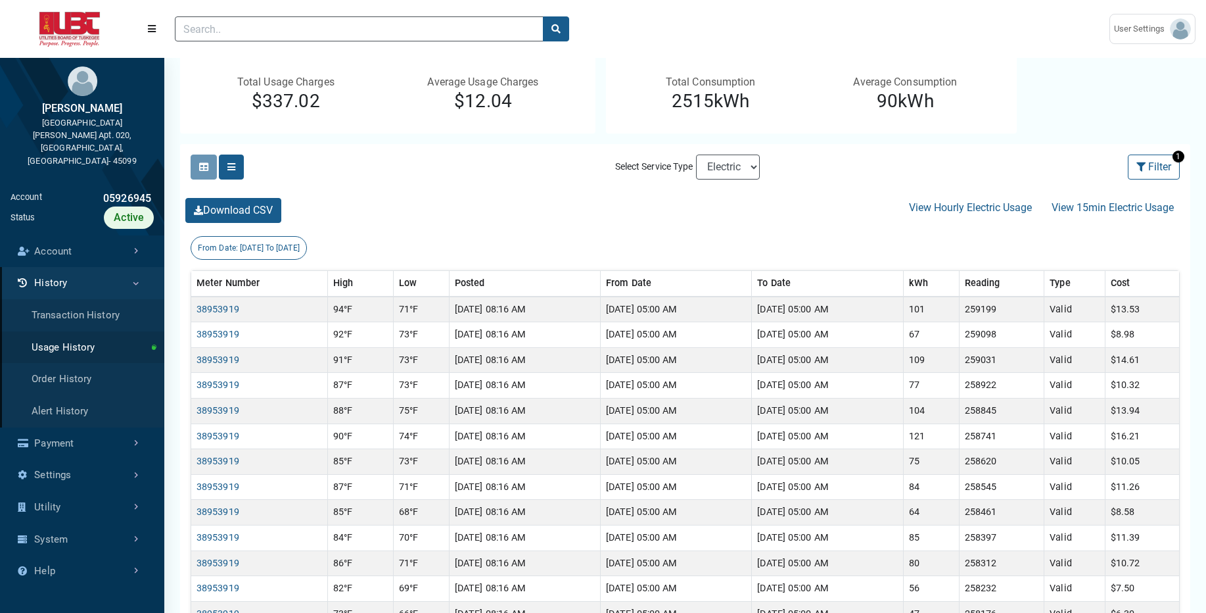
scroll to position [252, 0]
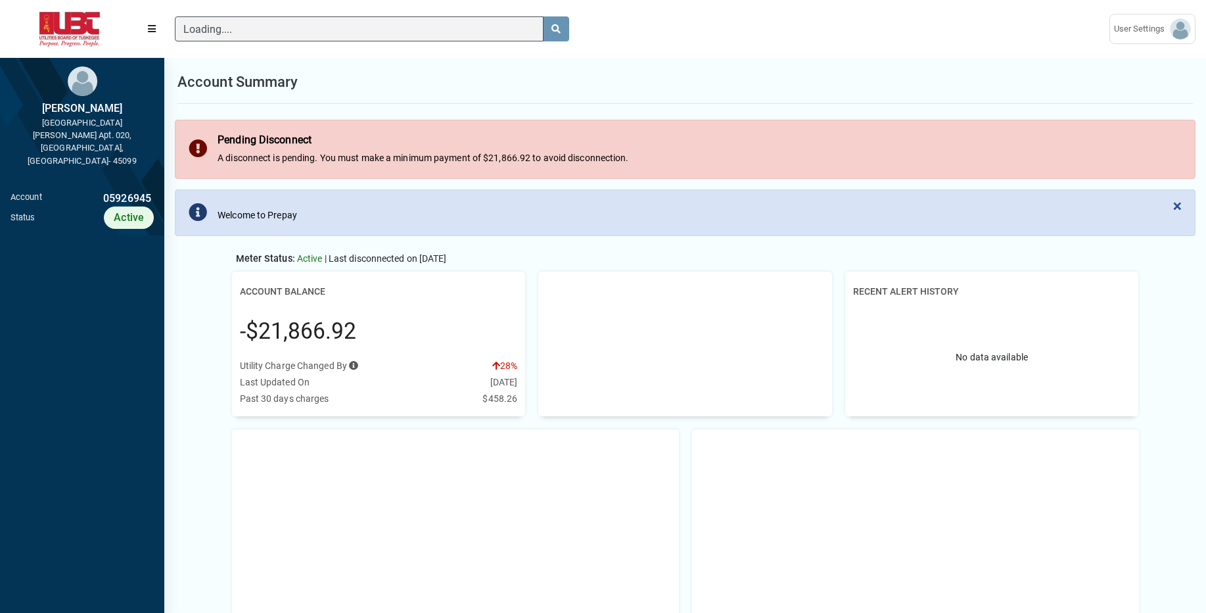
scroll to position [6, 1]
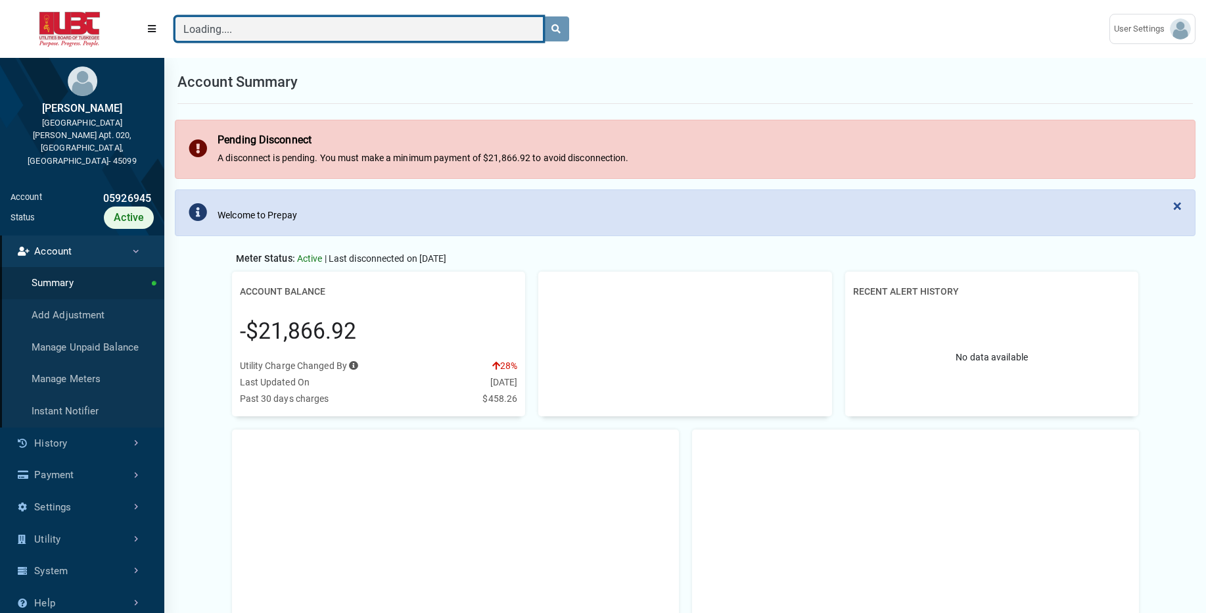
click at [274, 33] on input "Loading...." at bounding box center [359, 28] width 369 height 25
paste input "10496495"
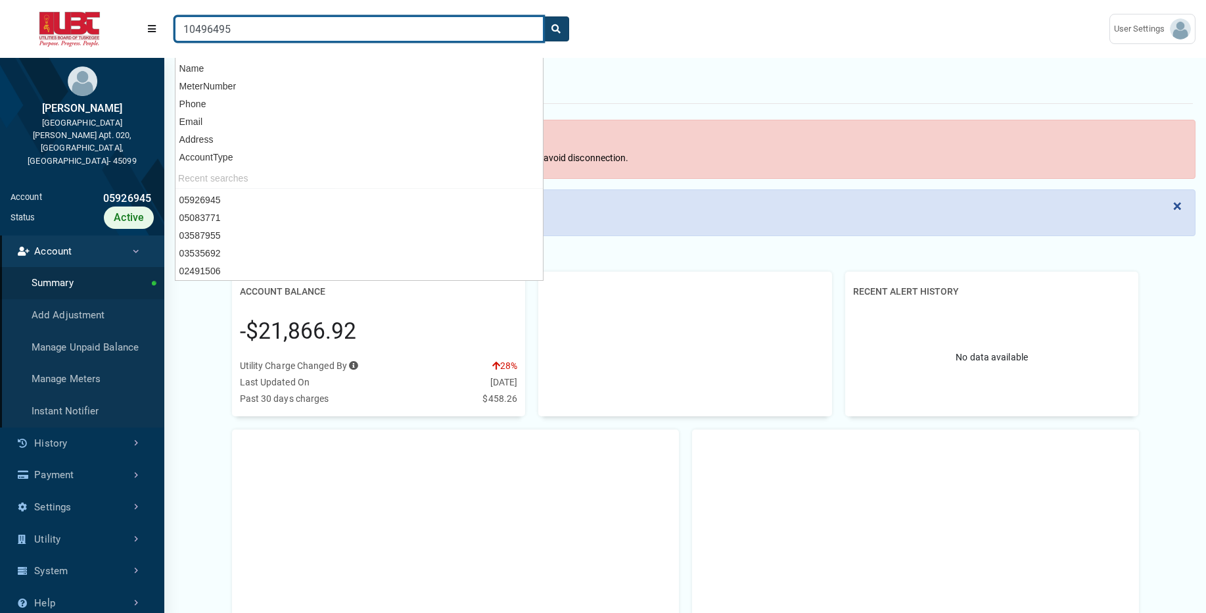
type input "10496495"
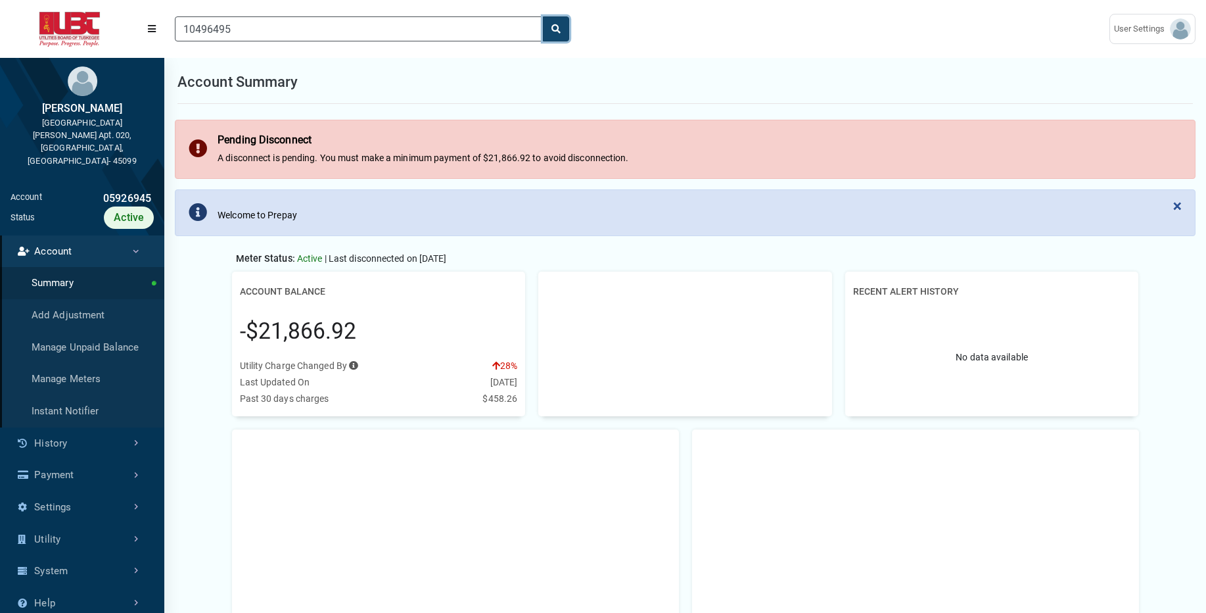
click at [565, 30] on button "search" at bounding box center [556, 28] width 26 height 25
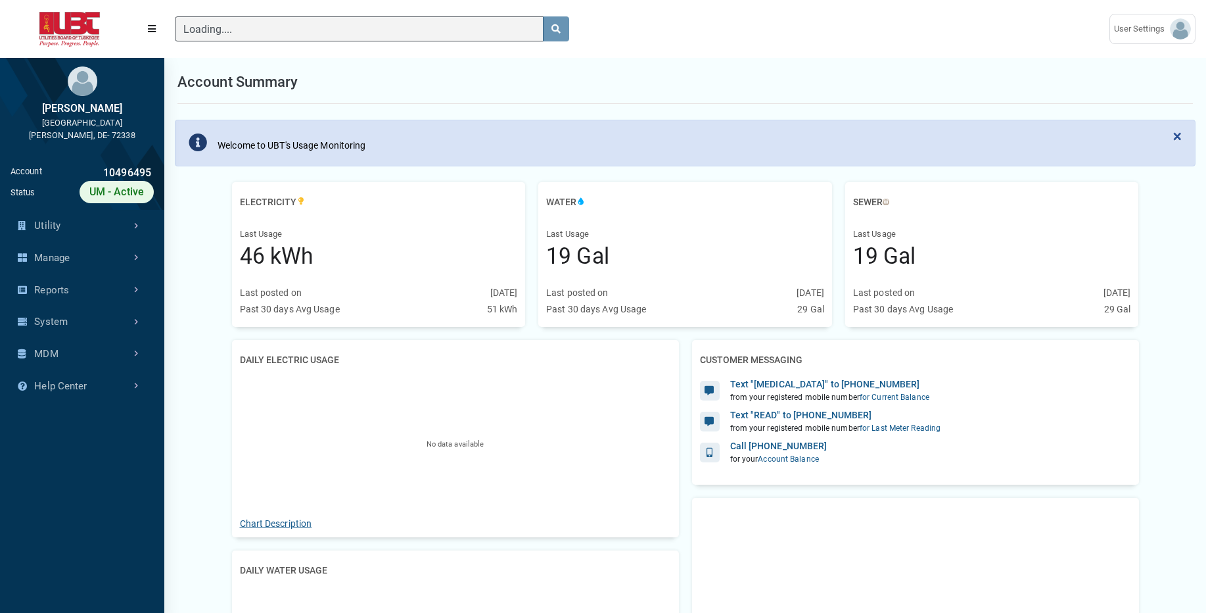
scroll to position [413, 164]
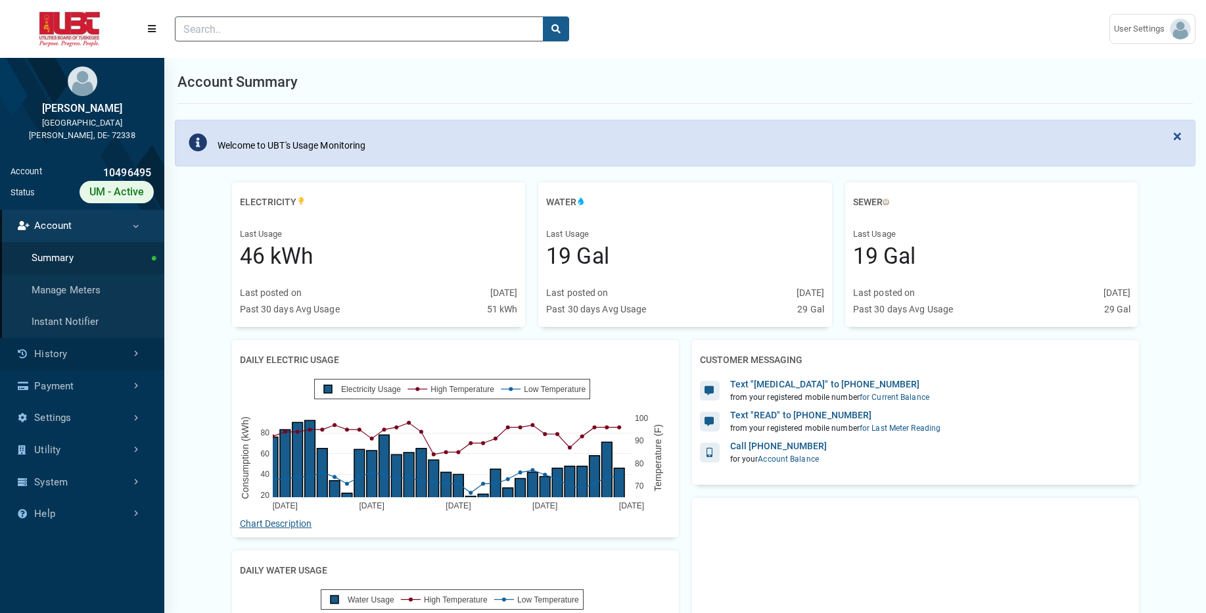
click at [102, 352] on link "History" at bounding box center [82, 354] width 164 height 32
click at [101, 358] on link "Payment" at bounding box center [82, 354] width 164 height 32
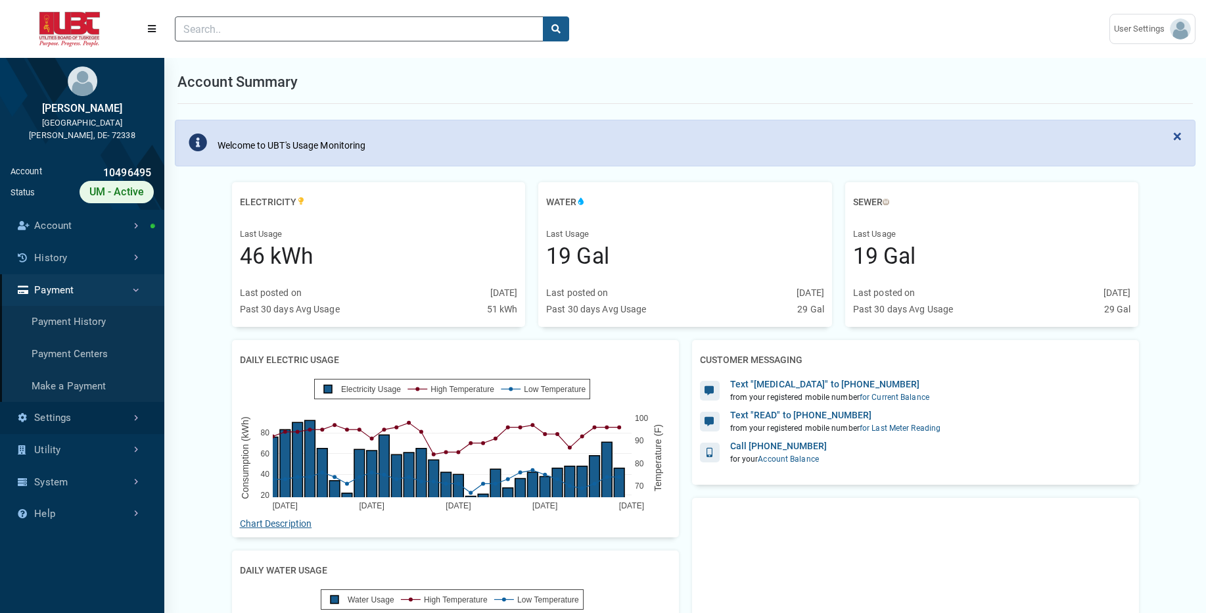
click at [93, 421] on link "Settings" at bounding box center [82, 418] width 164 height 32
click at [97, 264] on link "History" at bounding box center [82, 258] width 164 height 32
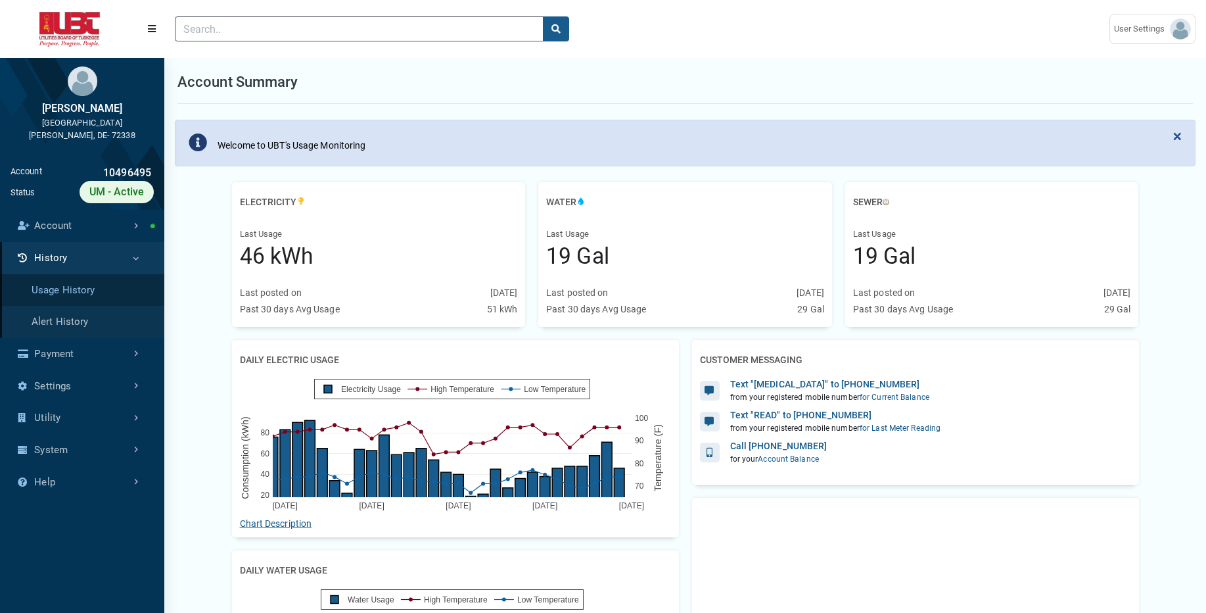
click at [92, 289] on link "Usage History" at bounding box center [82, 290] width 164 height 32
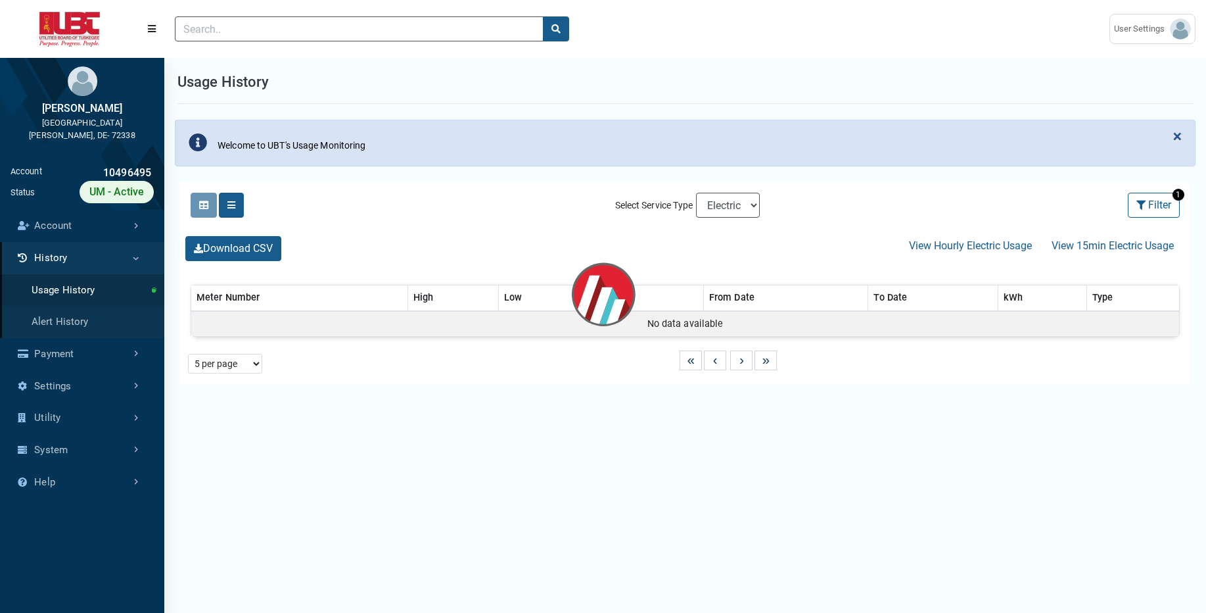
select select "25 per page"
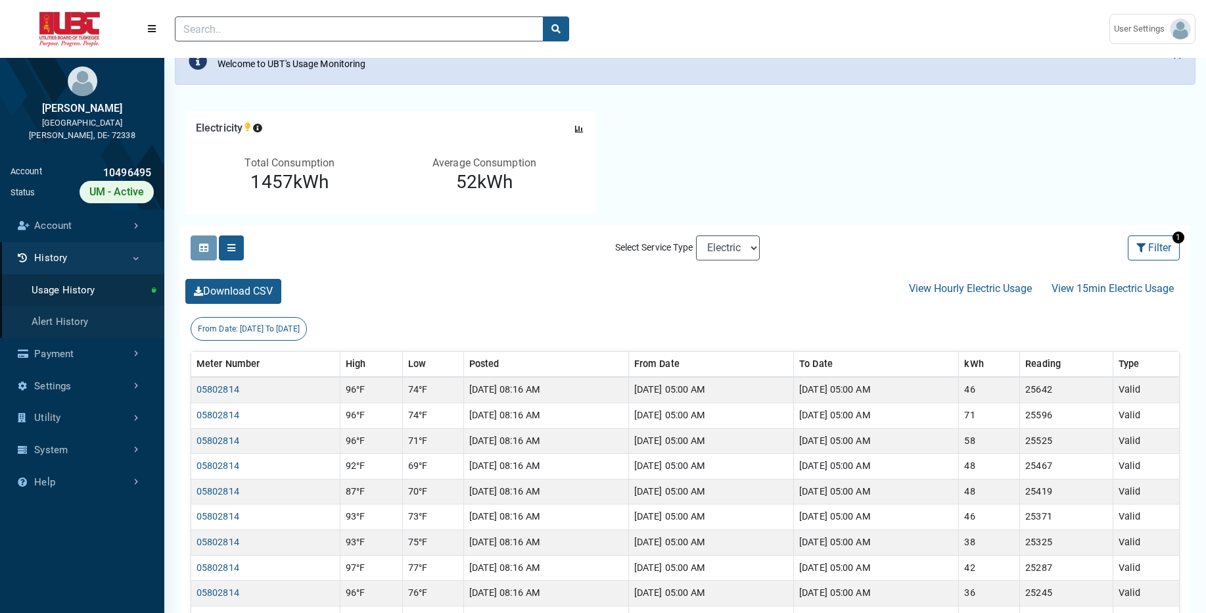
scroll to position [89, 0]
